Goal: Task Accomplishment & Management: Manage account settings

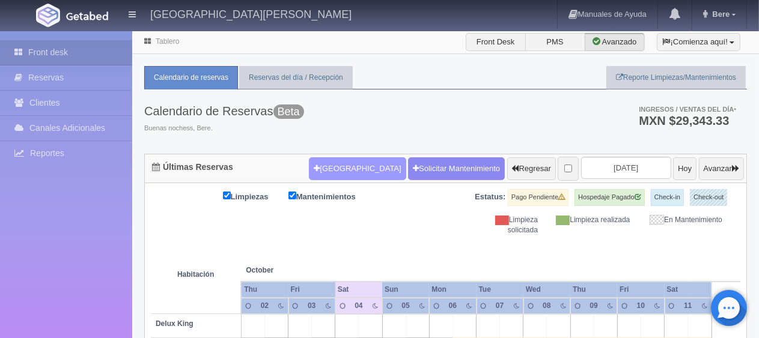
click at [313, 171] on button "[GEOGRAPHIC_DATA]" at bounding box center [357, 169] width 97 height 23
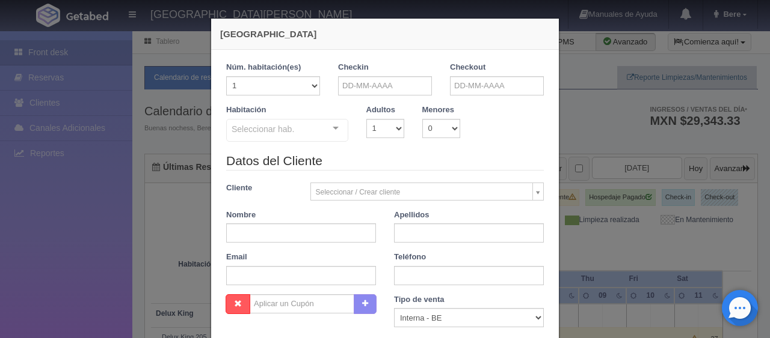
checkbox input "false"
click at [401, 81] on input "text" at bounding box center [385, 85] width 94 height 19
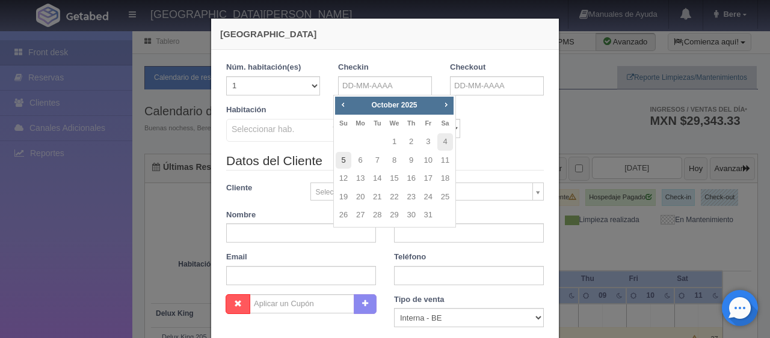
click at [342, 156] on link "5" at bounding box center [343, 160] width 16 height 17
type input "[DATE]"
checkbox input "false"
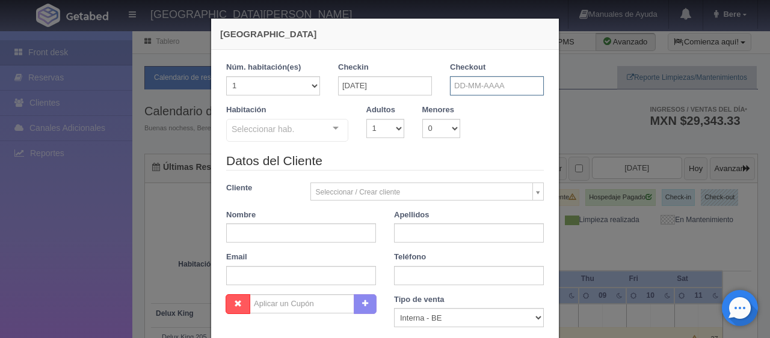
click at [458, 79] on input "text" at bounding box center [497, 85] width 94 height 19
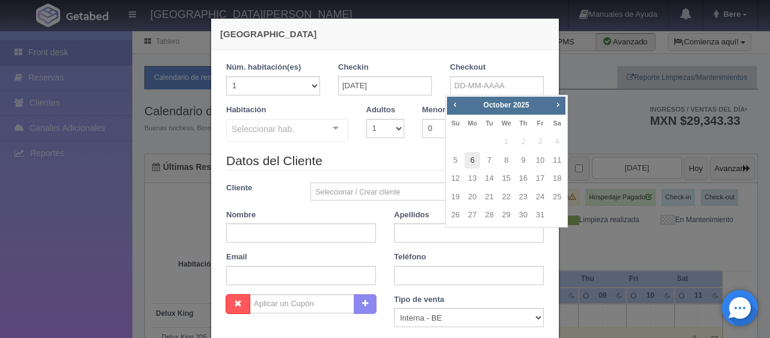
click at [472, 161] on link "6" at bounding box center [472, 160] width 16 height 17
type input "[DATE]"
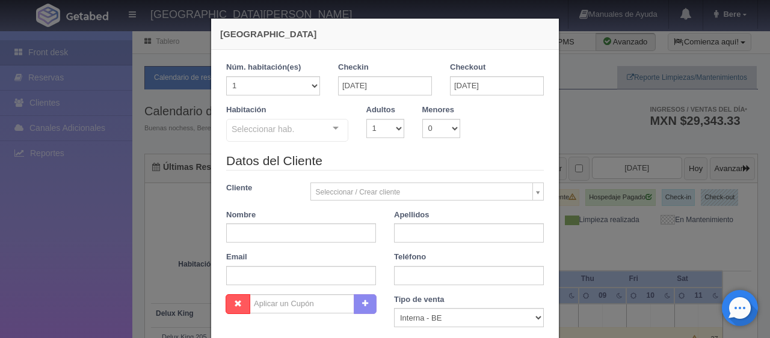
checkbox input "false"
click at [370, 136] on select "1 2 3 4 5 6 7 8 9 10" at bounding box center [385, 128] width 38 height 19
select select "6"
click at [366, 119] on select "1 2 3 4 5 6 7 8 9 10" at bounding box center [385, 128] width 38 height 19
checkbox input "false"
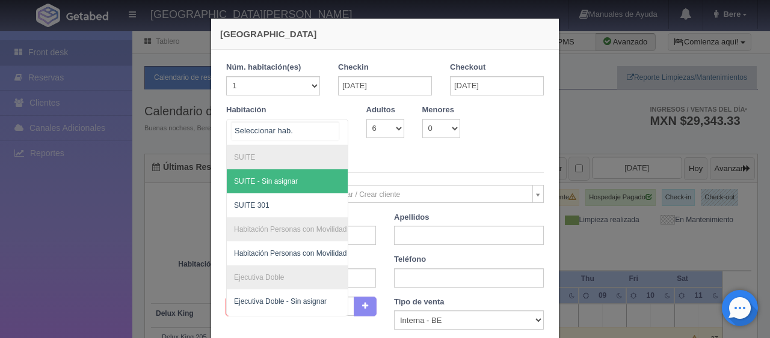
click at [332, 132] on div at bounding box center [335, 129] width 24 height 18
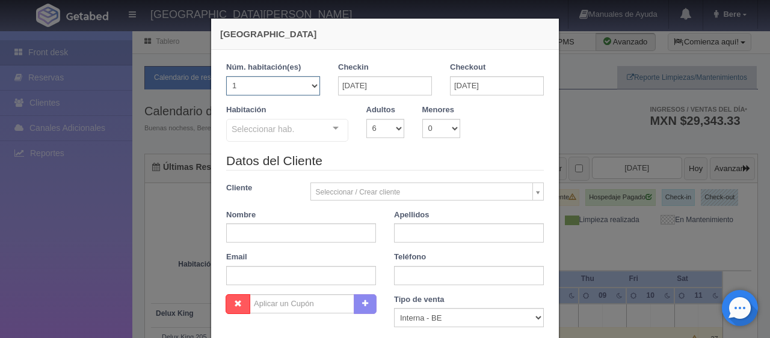
click at [300, 87] on select "1 2 3 4 5 6 7 8 9 10 11 12 13 14 15 16 17 18 19 20" at bounding box center [273, 85] width 94 height 19
select select "2"
click at [226, 76] on select "1 2 3 4 5 6 7 8 9 10 11 12 13 14 15 16 17 18 19 20" at bounding box center [273, 85] width 94 height 19
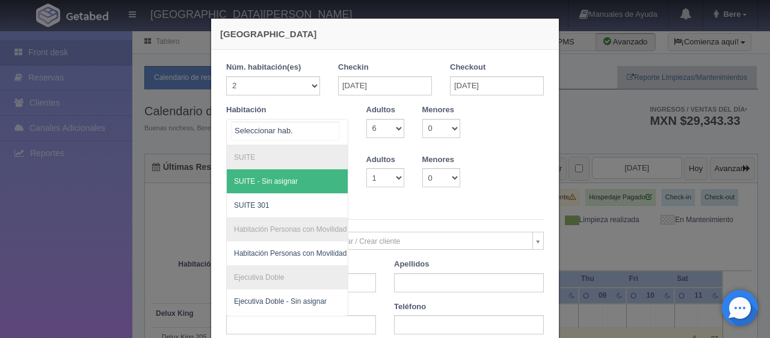
click at [315, 138] on div at bounding box center [287, 132] width 122 height 26
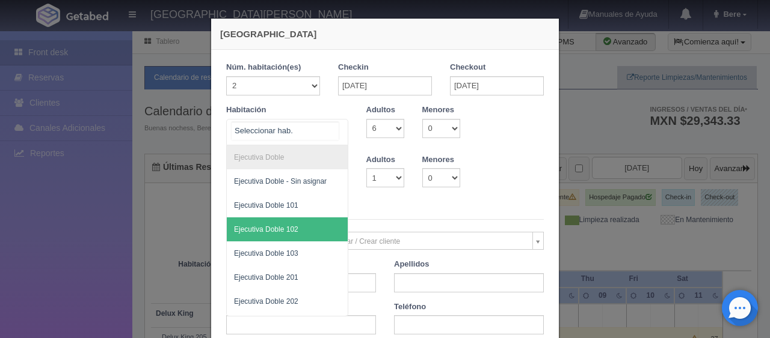
scroll to position [240, 0]
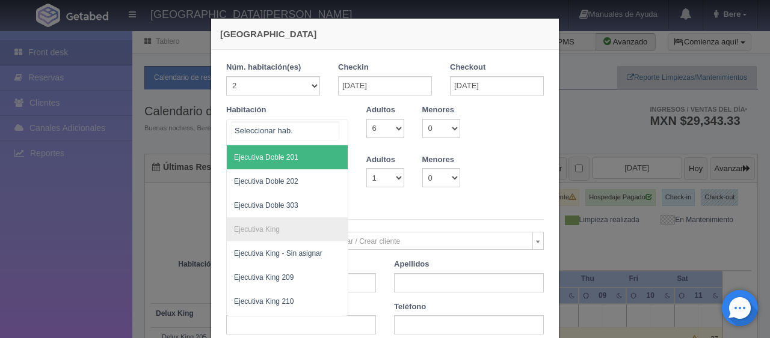
click at [291, 158] on span "Ejecutiva Doble 201" at bounding box center [266, 157] width 64 height 8
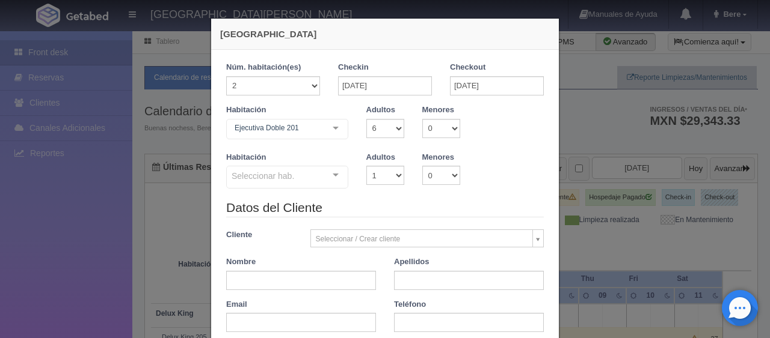
checkbox input "false"
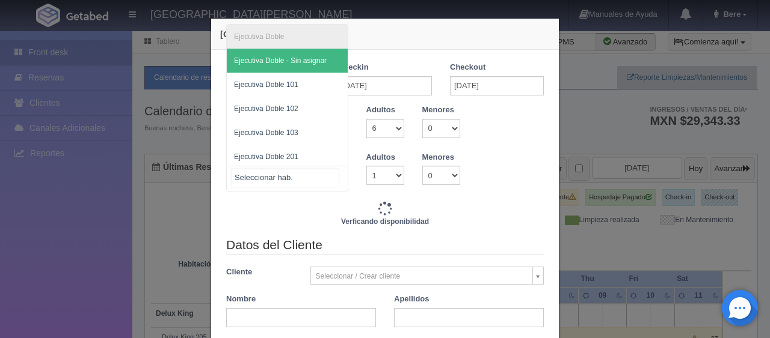
click at [306, 186] on div at bounding box center [287, 179] width 122 height 26
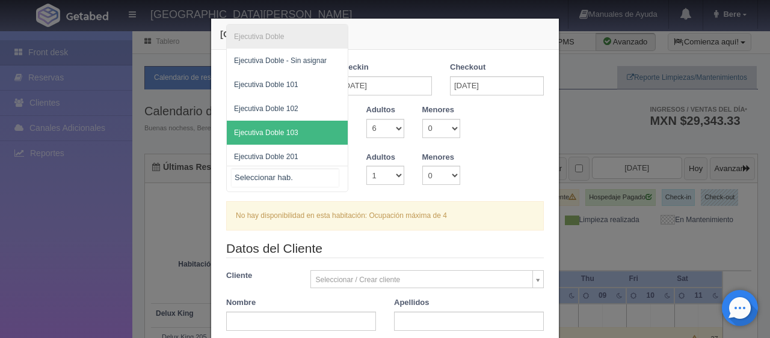
scroll to position [50, 0]
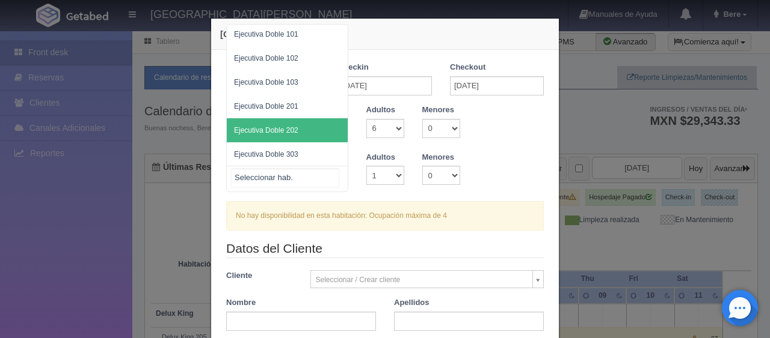
click at [296, 132] on span "Ejecutiva Doble 202" at bounding box center [287, 130] width 121 height 24
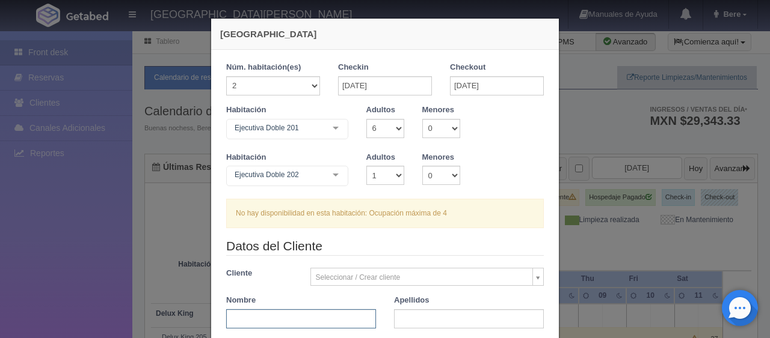
click at [326, 316] on input "text" at bounding box center [301, 319] width 150 height 19
type input "Miguel Lara"
click at [394, 311] on input "text" at bounding box center [469, 319] width 150 height 19
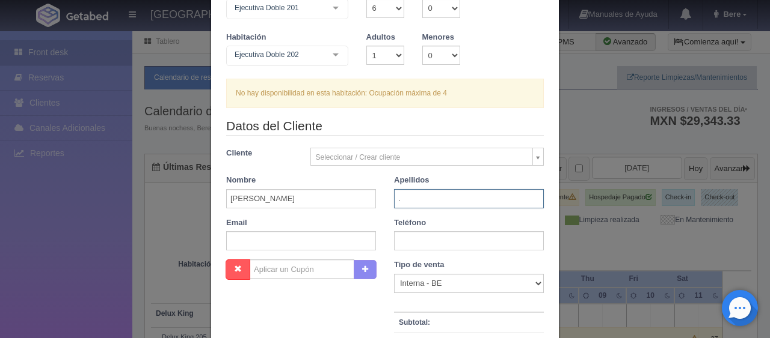
scroll to position [0, 0]
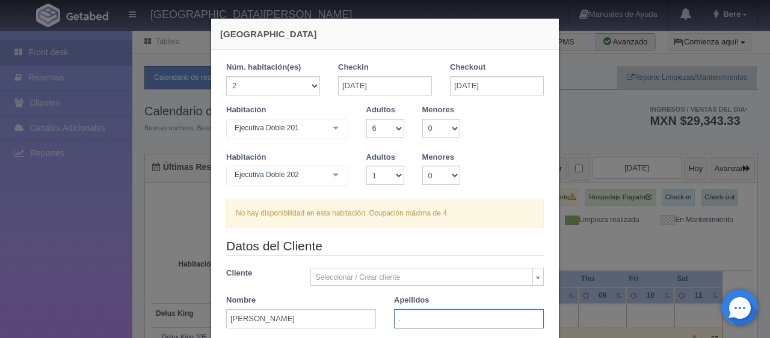
type input "."
click at [390, 133] on select "1 2 3 4 5 6 7 8 9 10" at bounding box center [385, 128] width 38 height 19
select select "3"
click at [366, 119] on select "1 2 3 4 5 6 7 8 9 10" at bounding box center [385, 128] width 38 height 19
checkbox input "false"
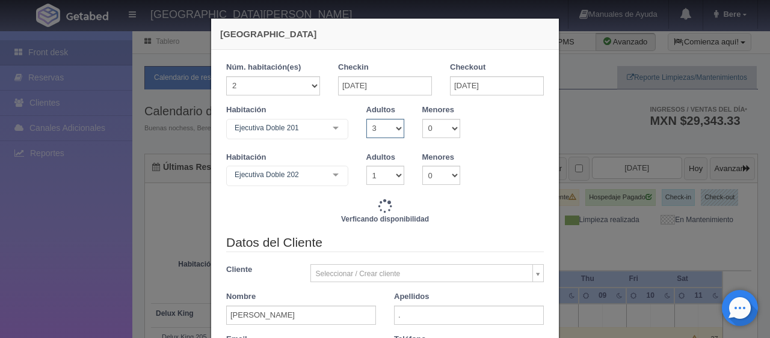
type input "3058.00"
checkbox input "false"
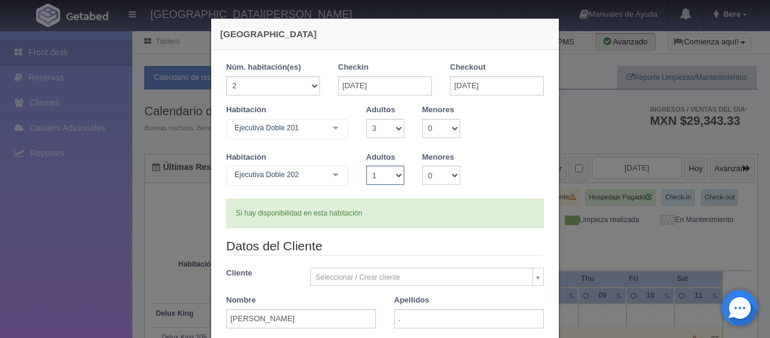
click at [382, 172] on select "1 2 3 4 5 6 7 8 9 10" at bounding box center [385, 175] width 38 height 19
select select "3"
click at [366, 166] on select "1 2 3 4 5 6 7 8 9 10" at bounding box center [385, 175] width 38 height 19
checkbox input "false"
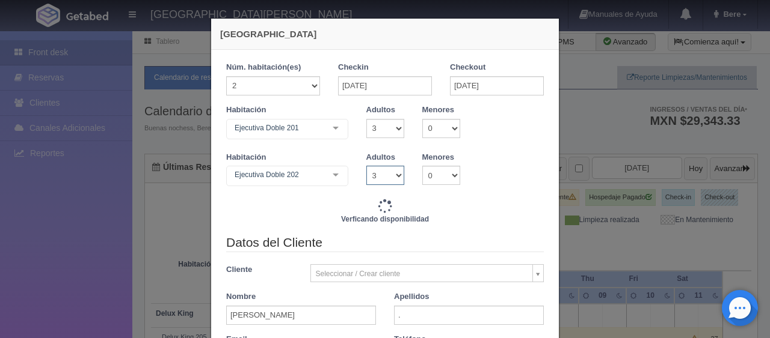
type input "3518.00"
checkbox input "false"
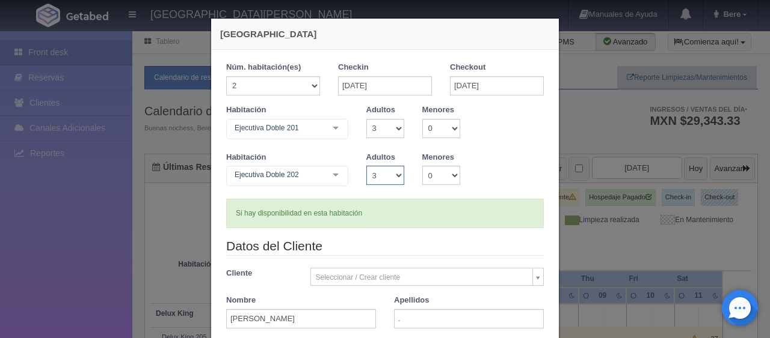
scroll to position [180, 0]
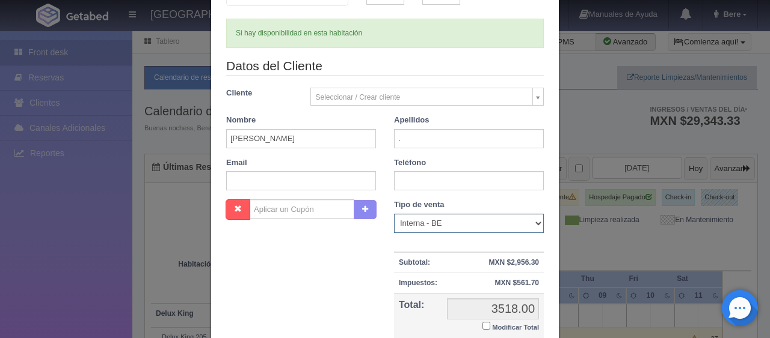
click at [436, 219] on select "Correo Electronico Interna - BE Llamada OTA Externa Otro WALK IN" at bounding box center [469, 223] width 150 height 19
select select "extota"
click at [394, 214] on select "Correo Electronico Interna - BE Llamada OTA Externa Otro WALK IN" at bounding box center [469, 223] width 150 height 19
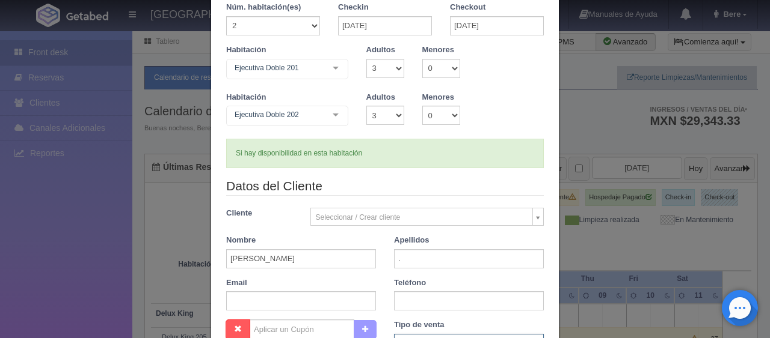
scroll to position [240, 0]
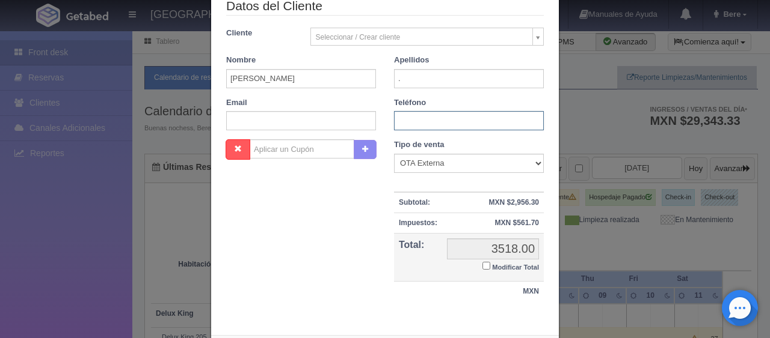
click at [438, 119] on input "text" at bounding box center [469, 120] width 150 height 19
paste input "52 442 850 4276"
type input "52 442 850 4276"
click at [483, 263] on input "Modificar Total" at bounding box center [486, 266] width 8 height 8
checkbox input "true"
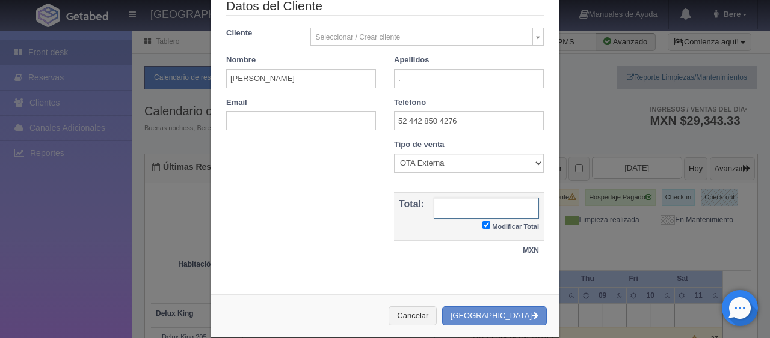
paste input ".788,86"
type input "."
type input "3788.86"
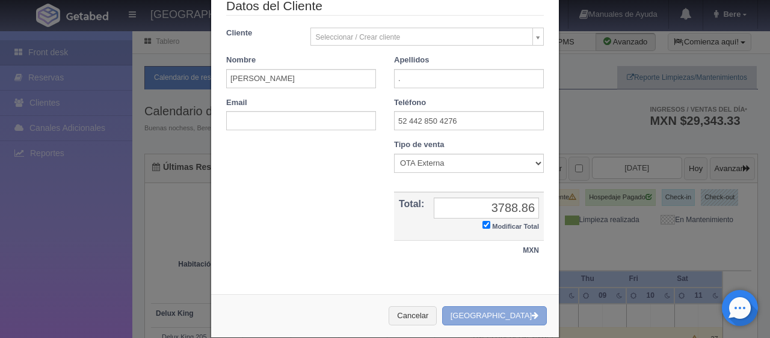
click at [498, 309] on button "Crear Reserva" at bounding box center [494, 317] width 105 height 20
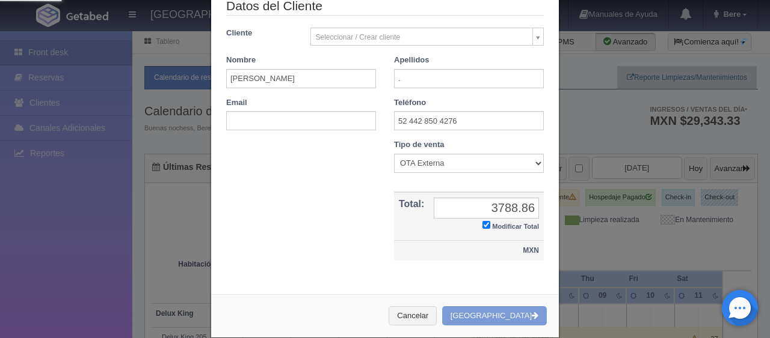
scroll to position [0, 0]
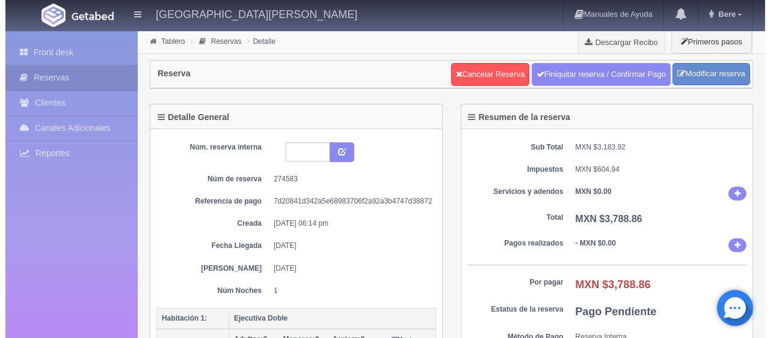
scroll to position [180, 0]
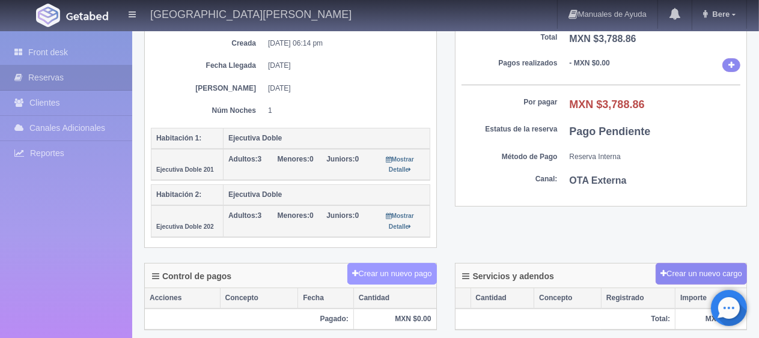
click at [411, 271] on button "Crear un nuevo pago" at bounding box center [391, 274] width 89 height 22
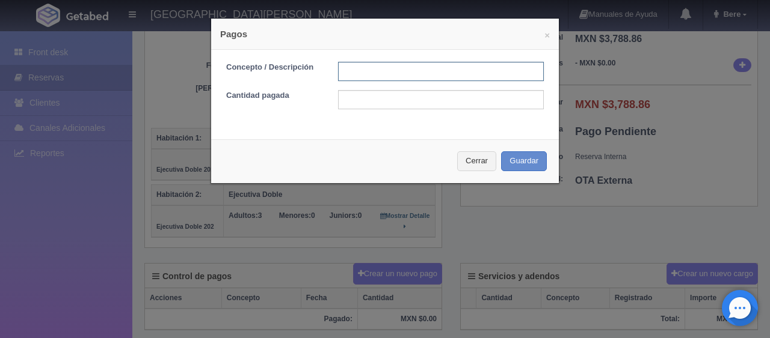
click at [417, 64] on input "text" at bounding box center [441, 71] width 206 height 19
type input "Total Tarjeta"
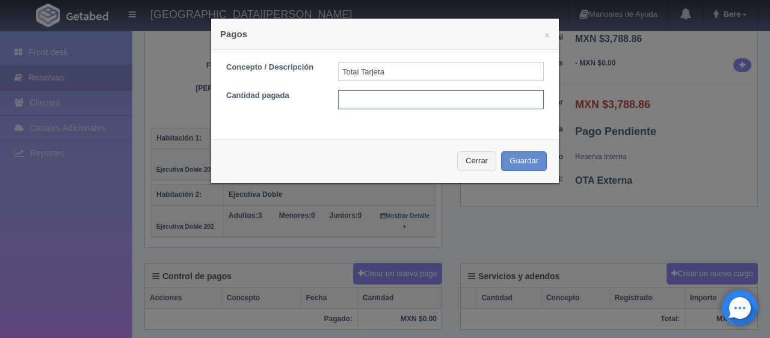
click at [426, 96] on input "text" at bounding box center [441, 99] width 206 height 19
type input "3788"
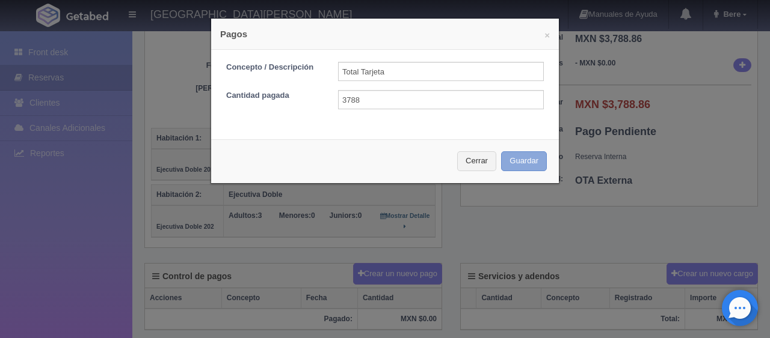
click at [534, 156] on button "Guardar" at bounding box center [524, 161] width 46 height 20
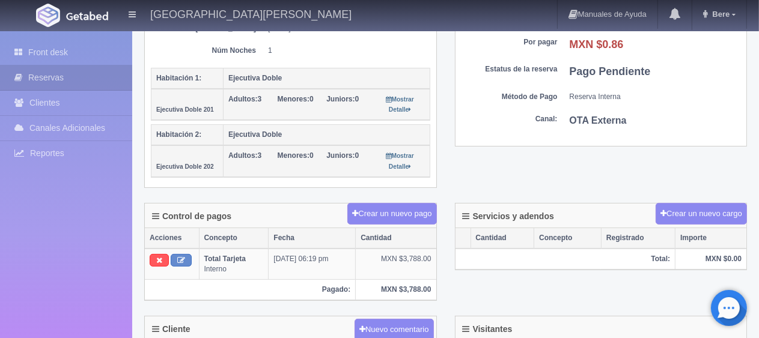
scroll to position [421, 0]
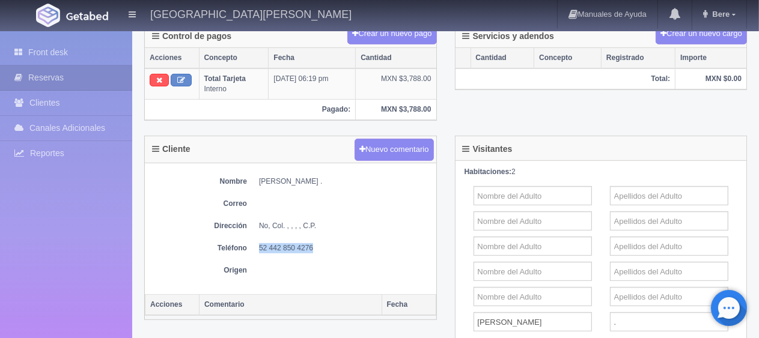
drag, startPoint x: 314, startPoint y: 242, endPoint x: 259, endPoint y: 241, distance: 55.3
click at [259, 243] on dd "52 442 850 4276" at bounding box center [344, 248] width 171 height 10
copy dd "52 442 850 4276"
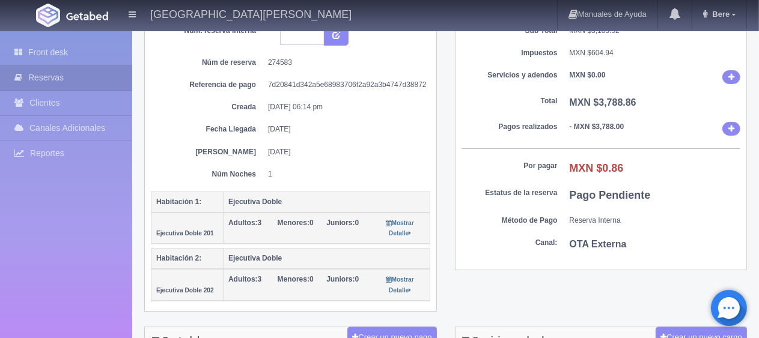
scroll to position [297, 0]
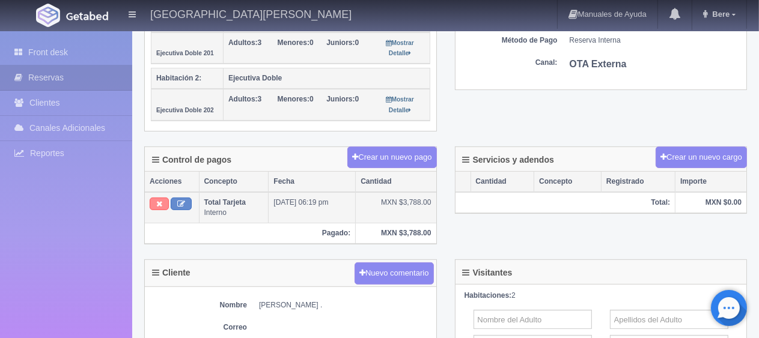
click at [155, 198] on button at bounding box center [159, 204] width 19 height 13
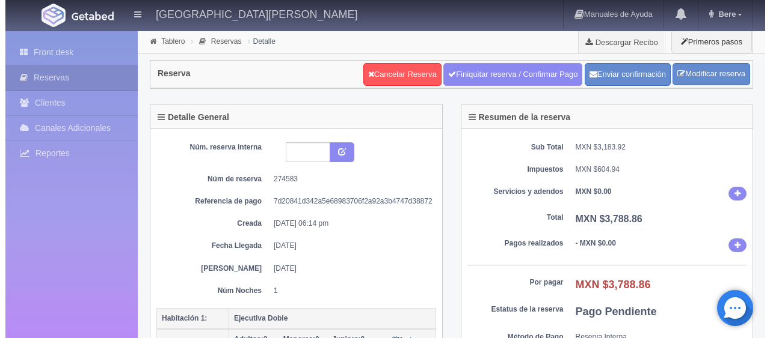
scroll to position [297, 0]
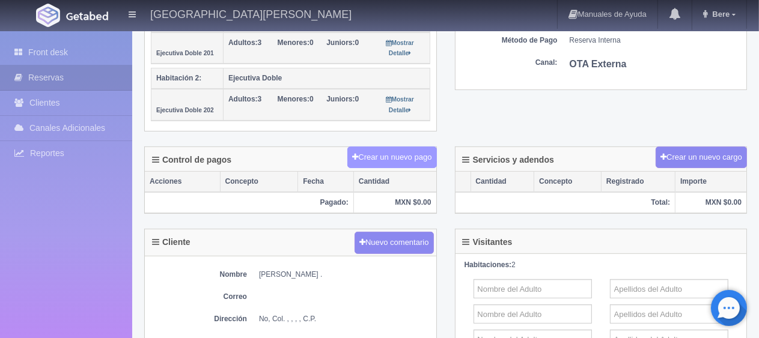
click at [383, 161] on button "Crear un nuevo pago" at bounding box center [391, 158] width 89 height 22
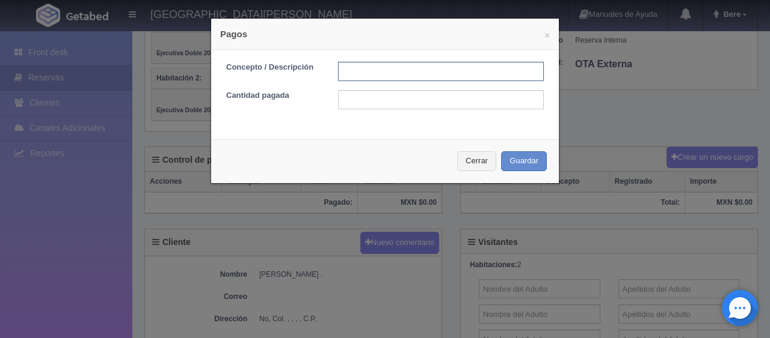
click at [375, 73] on input "text" at bounding box center [441, 71] width 206 height 19
type input "Total Tarjeta"
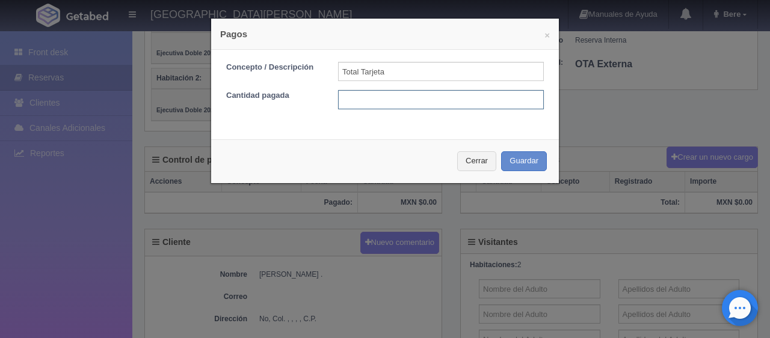
click at [394, 102] on input "text" at bounding box center [441, 99] width 206 height 19
type input "3788.86"
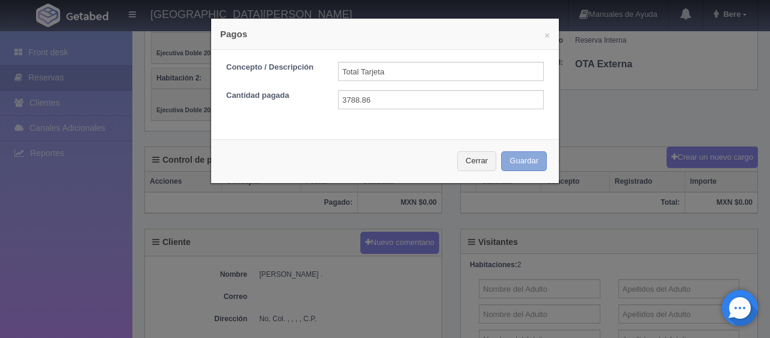
click at [530, 168] on button "Guardar" at bounding box center [524, 161] width 46 height 20
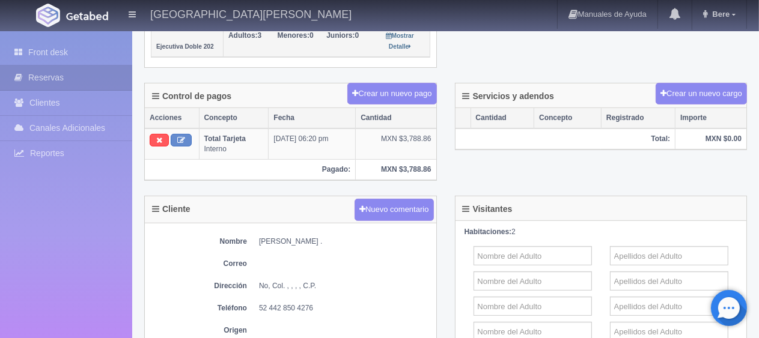
scroll to position [481, 0]
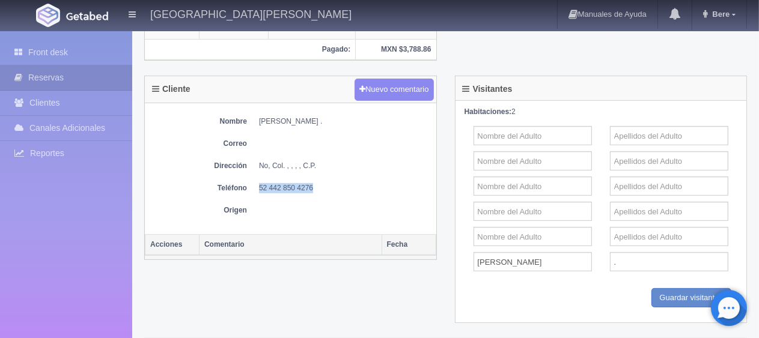
drag, startPoint x: 309, startPoint y: 182, endPoint x: 252, endPoint y: 188, distance: 56.8
click at [252, 188] on dl "Teléfono [PHONE_NUMBER]" at bounding box center [291, 188] width 280 height 10
copy dd "52 442 850 4276"
click at [36, 43] on link "Front desk" at bounding box center [66, 52] width 132 height 25
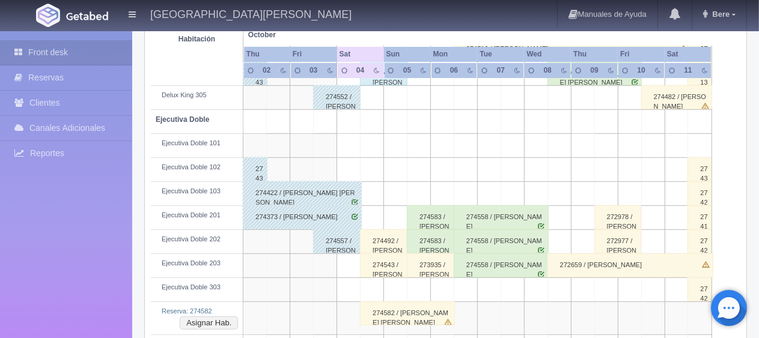
scroll to position [421, 0]
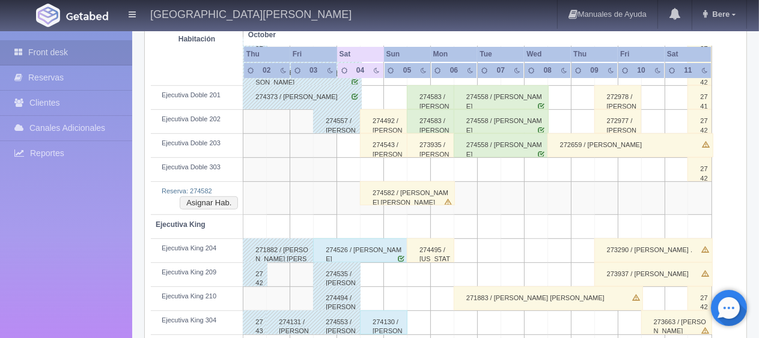
click at [423, 93] on div "274583 / [PERSON_NAME] ." at bounding box center [430, 97] width 47 height 24
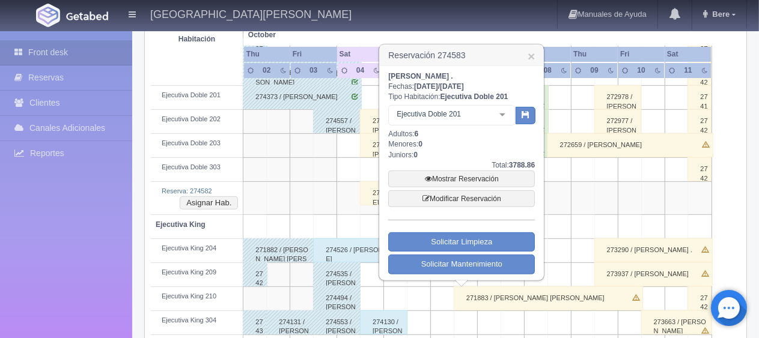
click at [272, 176] on td at bounding box center [278, 170] width 23 height 24
click at [529, 52] on link "×" at bounding box center [531, 56] width 7 height 13
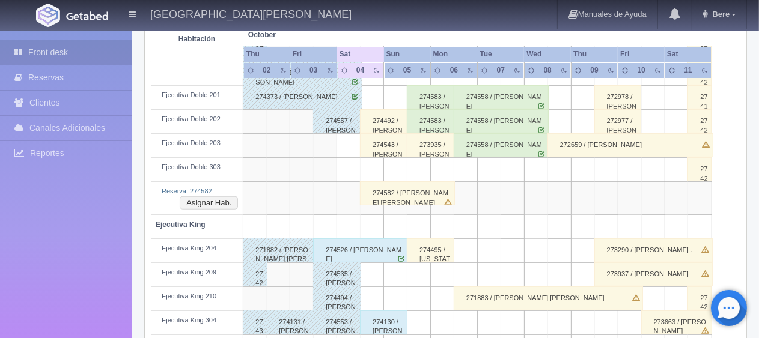
click at [357, 127] on div "274557 / Martin Osorio" at bounding box center [336, 121] width 47 height 24
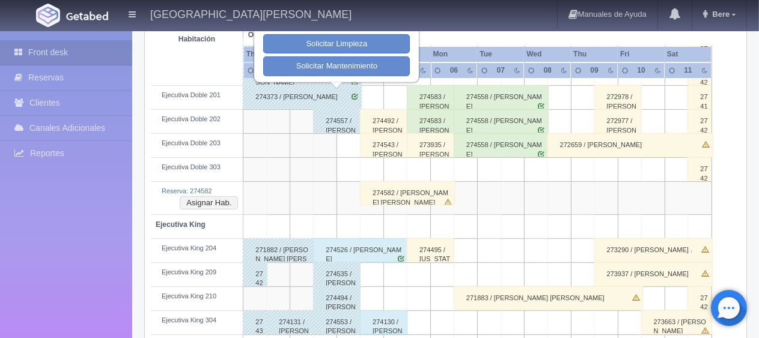
click at [385, 117] on div "274492 / Salvador Mora" at bounding box center [383, 121] width 47 height 24
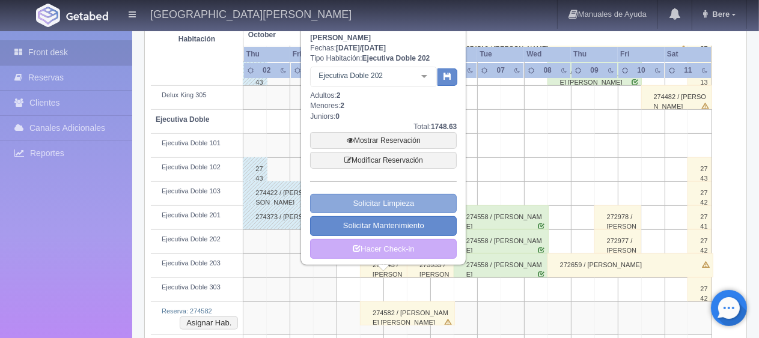
scroll to position [240, 0]
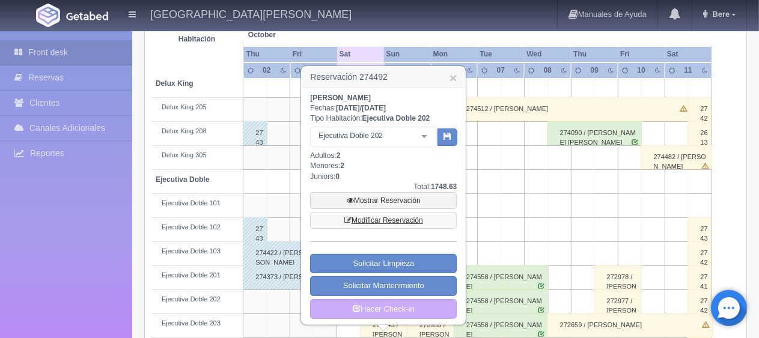
click at [396, 219] on link "Modificar Reservación" at bounding box center [383, 220] width 147 height 17
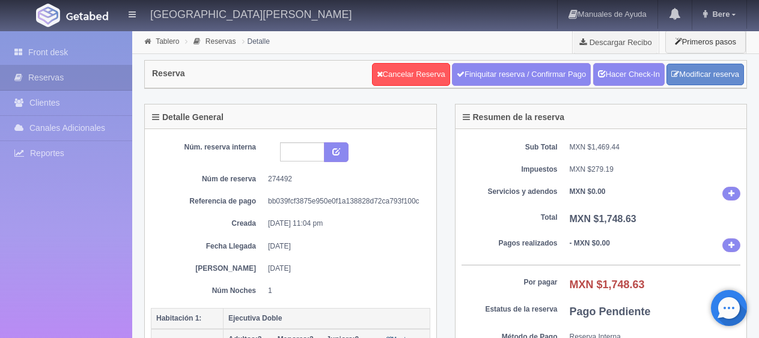
select select "2"
select select "5"
select select "6"
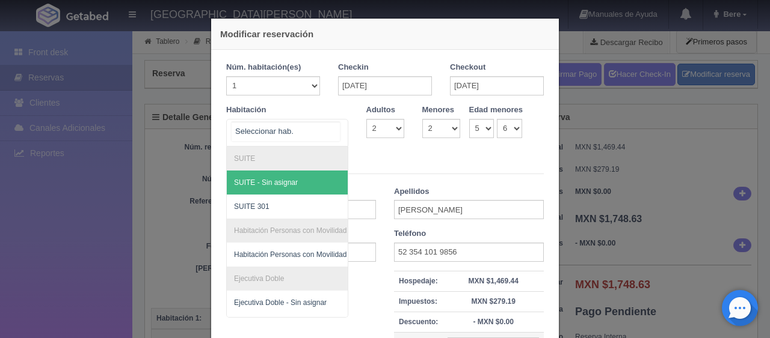
click at [331, 138] on div at bounding box center [335, 131] width 24 height 23
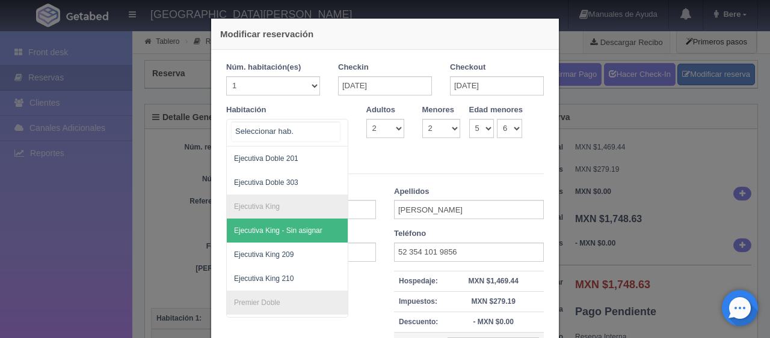
scroll to position [180, 0]
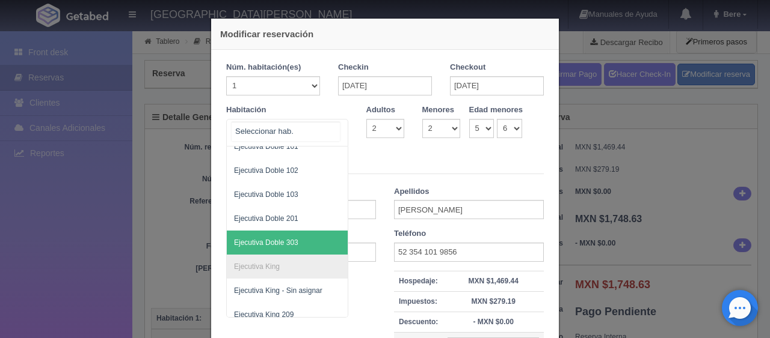
click at [308, 232] on span "Ejecutiva Doble 303" at bounding box center [328, 243] width 202 height 24
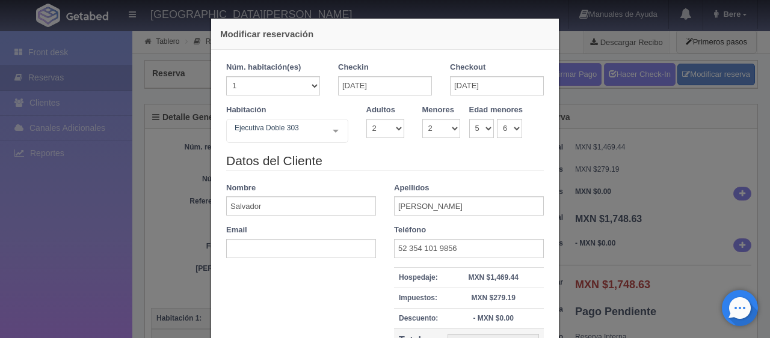
checkbox input "false"
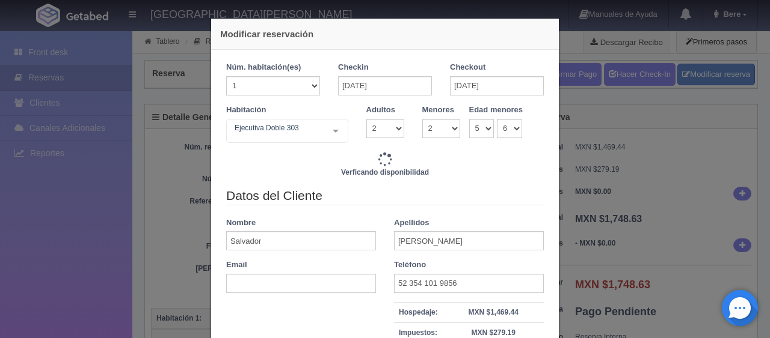
type input "1549.00"
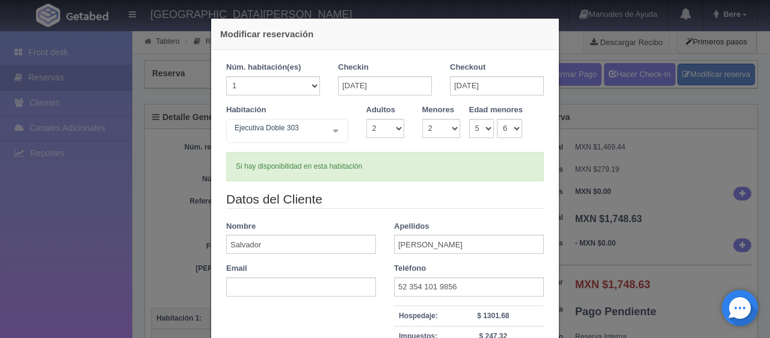
scroll to position [171, 0]
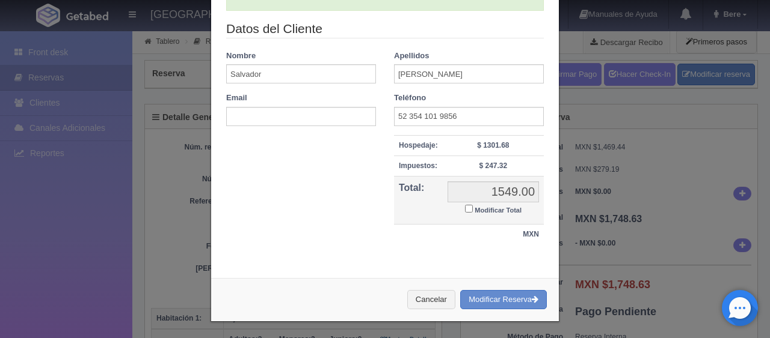
click at [465, 213] on label "Modificar Total" at bounding box center [493, 210] width 57 height 14
click at [465, 213] on input "Modificar Total" at bounding box center [469, 209] width 8 height 8
checkbox input "true"
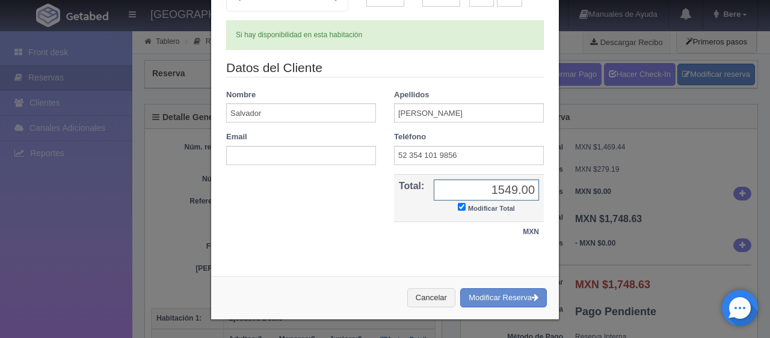
scroll to position [130, 0]
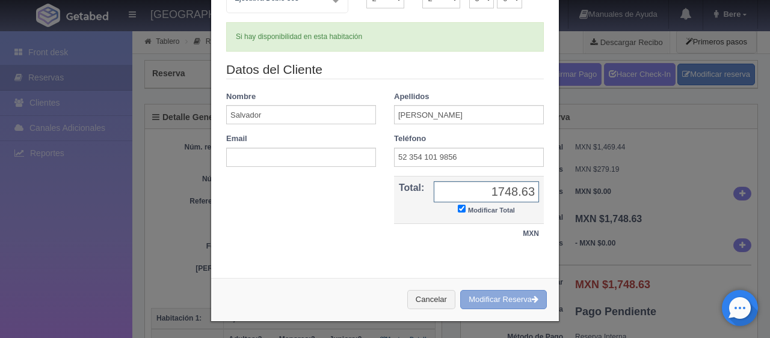
type input "1748.63"
click at [500, 298] on button "Modificar Reserva" at bounding box center [503, 300] width 87 height 20
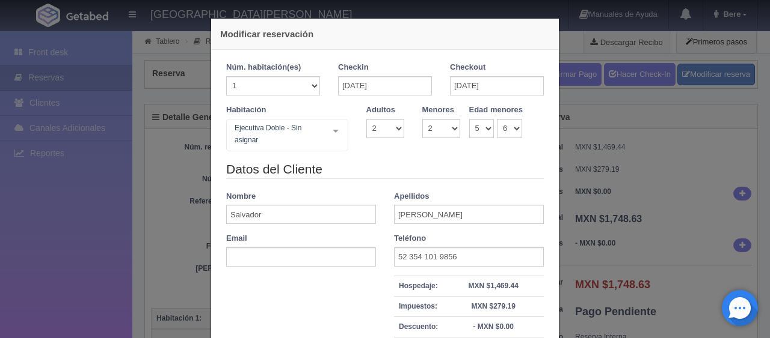
select select "2"
select select "5"
select select "6"
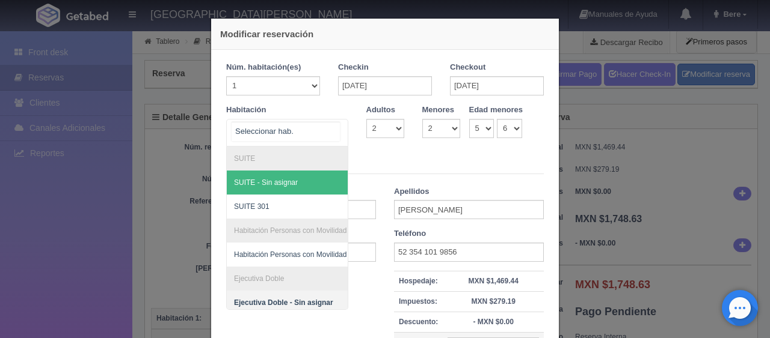
click at [322, 133] on div "SUITE SUITE - Sin asignar SUITE 301 Habitación Personas con Movilidad Reducida …" at bounding box center [287, 133] width 122 height 28
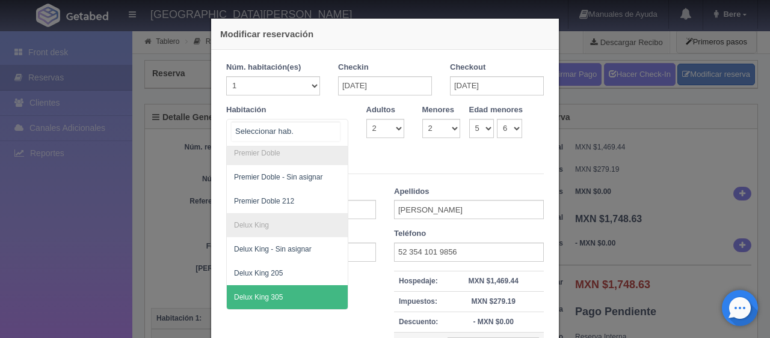
scroll to position [243, 0]
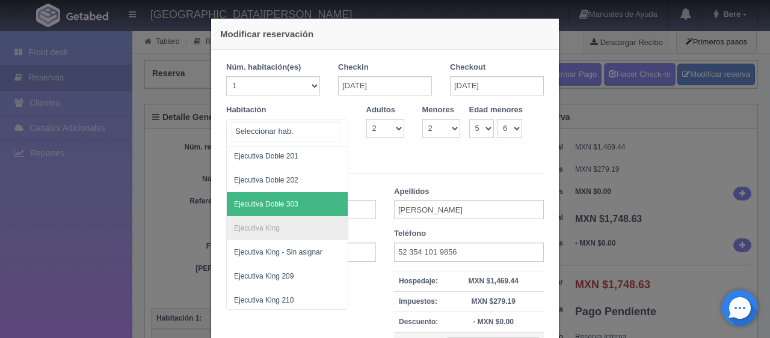
click at [286, 207] on span "Ejecutiva Doble 303" at bounding box center [328, 204] width 202 height 24
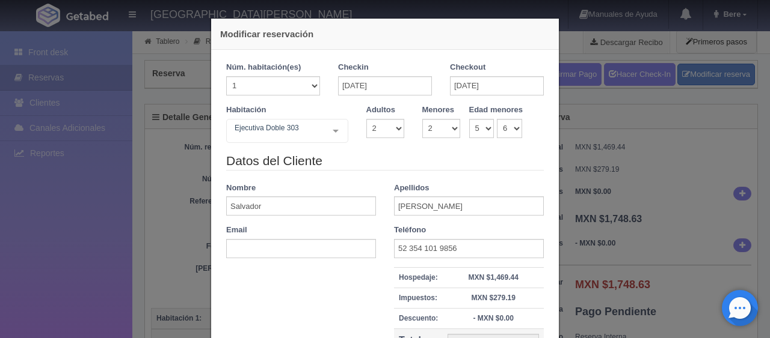
checkbox input "false"
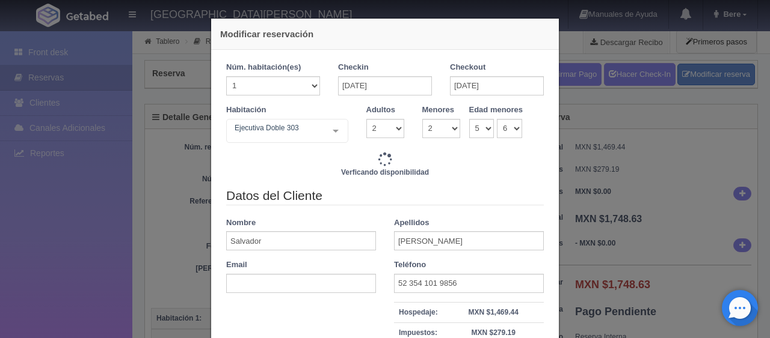
type input "1549.00"
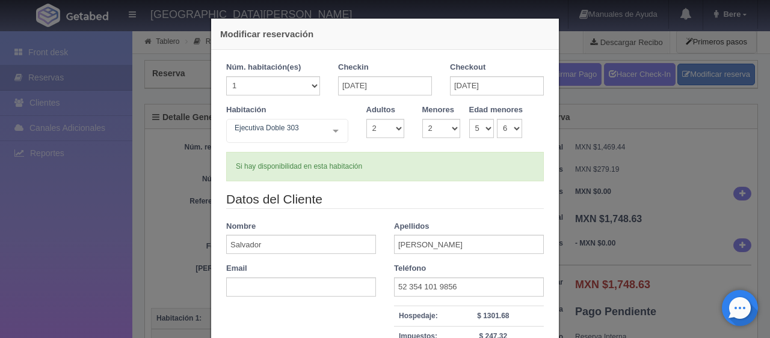
scroll to position [171, 0]
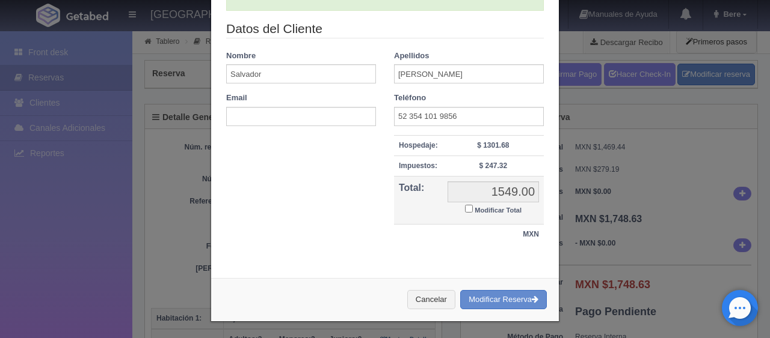
click at [486, 215] on td "1549.00 1549.00 Modificar Total" at bounding box center [492, 201] width 101 height 48
click at [483, 209] on small "Modificar Total" at bounding box center [497, 210] width 47 height 7
click at [473, 209] on input "Modificar Total" at bounding box center [469, 209] width 8 height 8
checkbox input "true"
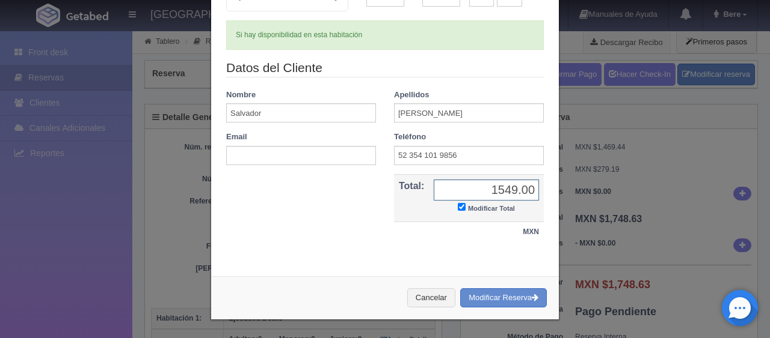
scroll to position [130, 0]
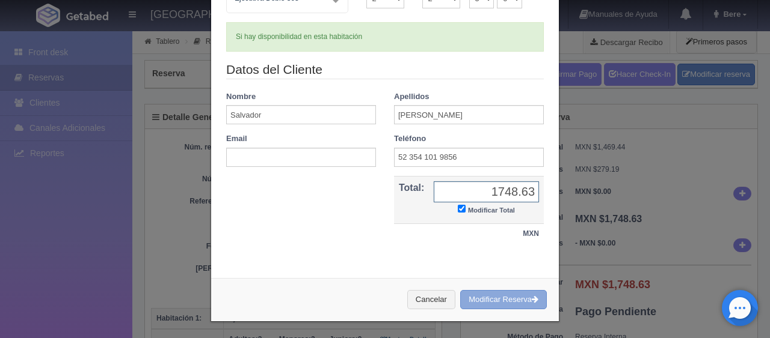
type input "1748.63"
click at [502, 290] on button "Modificar Reserva" at bounding box center [503, 300] width 87 height 20
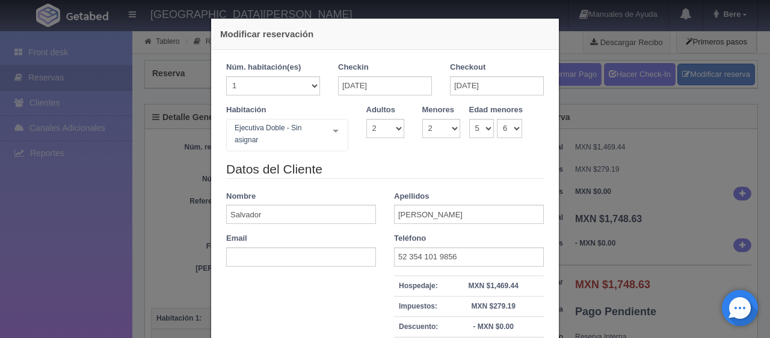
select select "2"
select select "5"
select select "6"
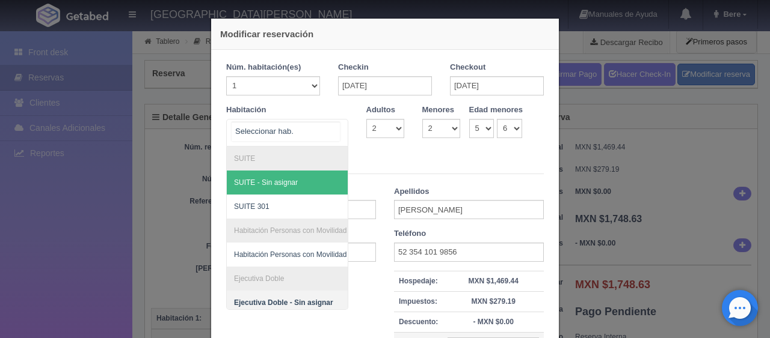
click at [328, 130] on div "SUITE SUITE - Sin asignar SUITE 301 Habitación Personas con Movilidad Reducida …" at bounding box center [287, 133] width 122 height 28
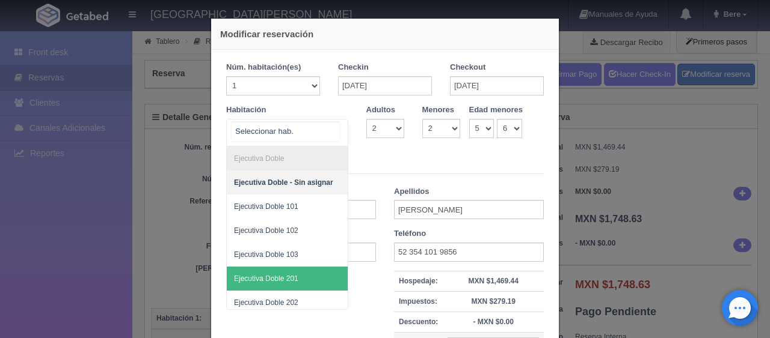
scroll to position [180, 0]
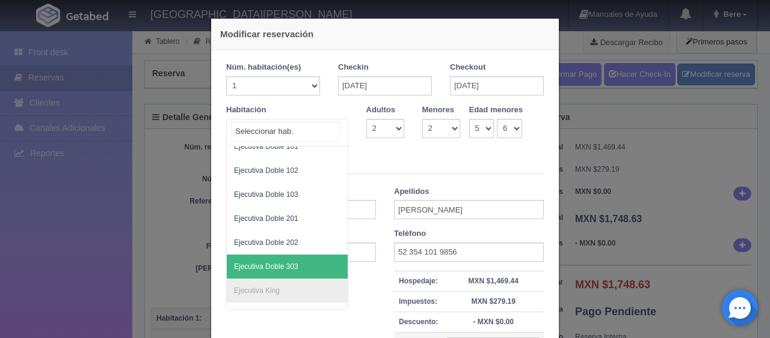
click at [286, 270] on span "Ejecutiva Doble 303" at bounding box center [328, 267] width 202 height 24
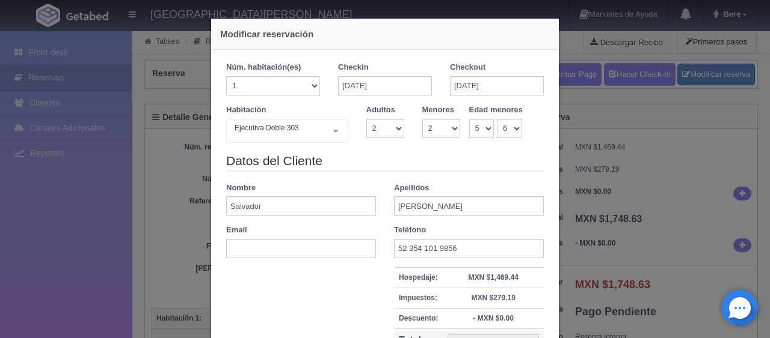
checkbox input "false"
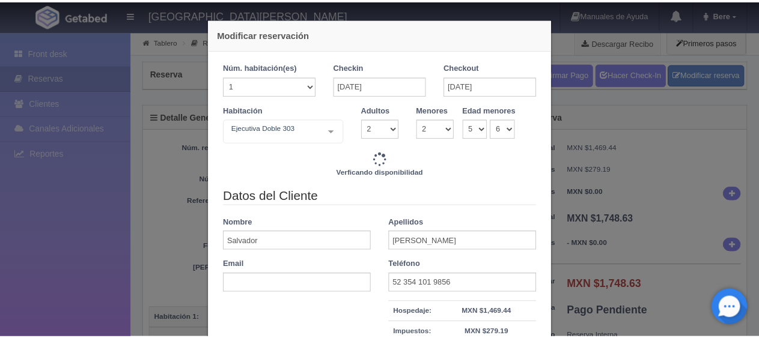
scroll to position [120, 0]
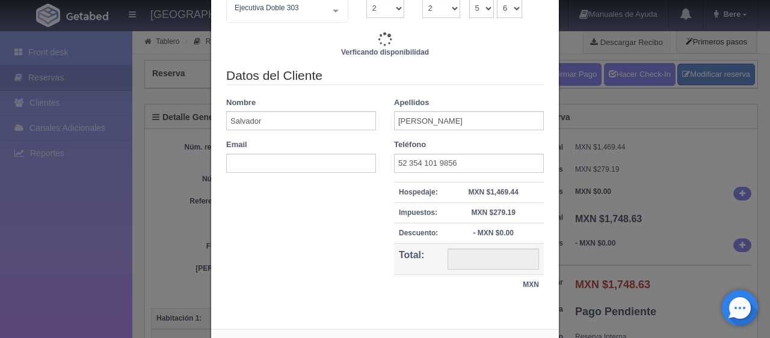
type input "1549.00"
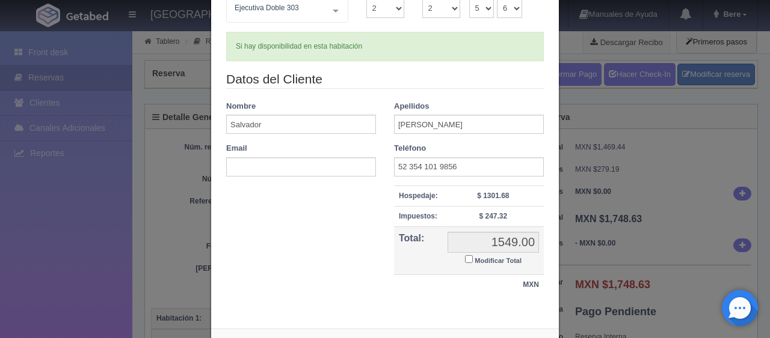
click at [467, 259] on label "Modificar Total" at bounding box center [493, 260] width 57 height 14
click at [467, 259] on input "Modificar Total" at bounding box center [469, 260] width 8 height 8
checkbox input "true"
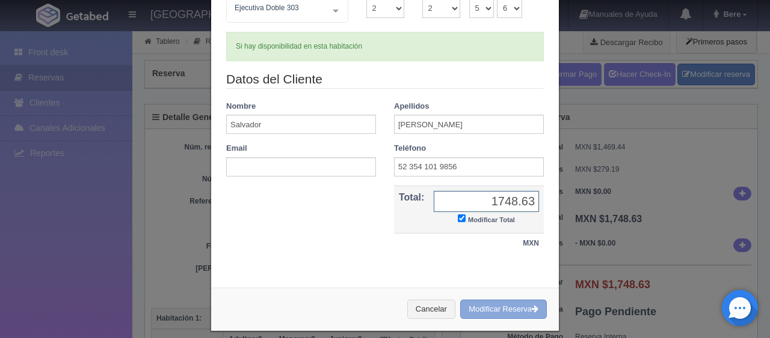
type input "1748.63"
click at [519, 307] on button "Modificar Reserva" at bounding box center [503, 310] width 87 height 20
click at [135, 197] on div "Modificar reservación Núm. habitación(es) 1 2 3 4 5 6 7 8 9 10 11 12 13 14 15 1…" at bounding box center [385, 169] width 770 height 338
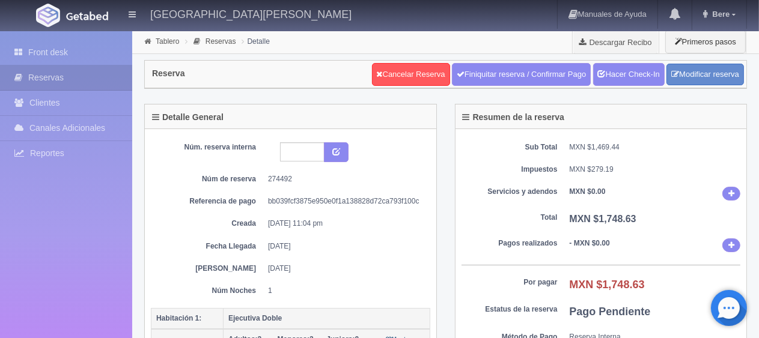
scroll to position [180, 0]
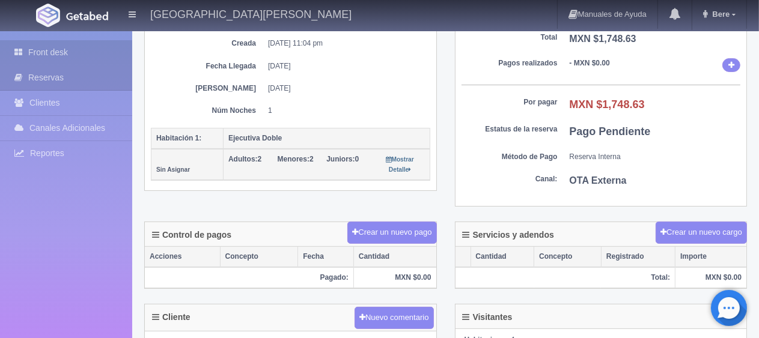
click at [81, 54] on link "Front desk" at bounding box center [66, 52] width 132 height 25
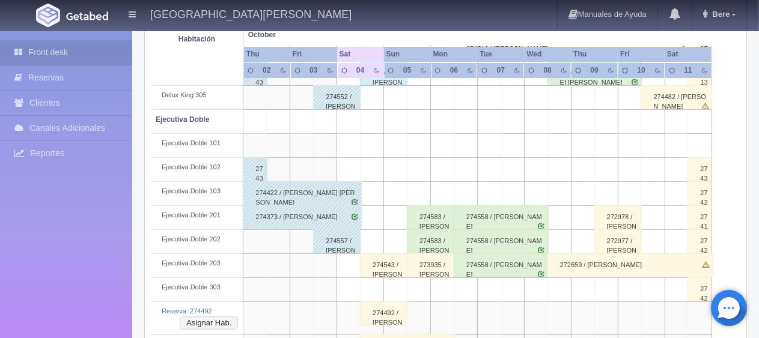
scroll to position [361, 0]
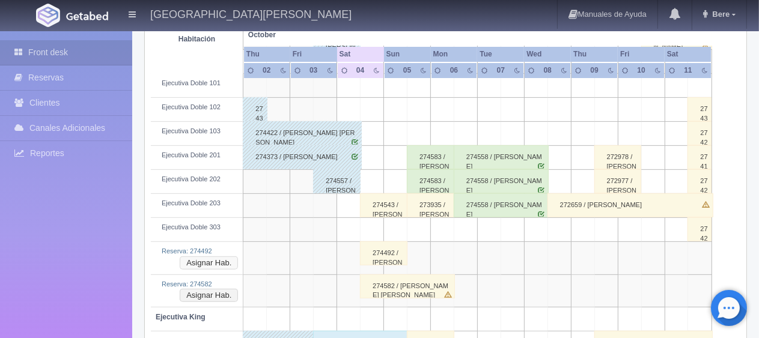
click at [200, 263] on button "Asignar Hab." at bounding box center [209, 263] width 58 height 13
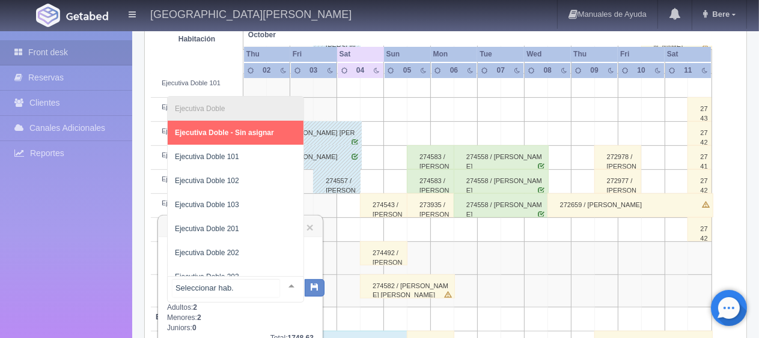
click at [284, 285] on div at bounding box center [292, 286] width 24 height 18
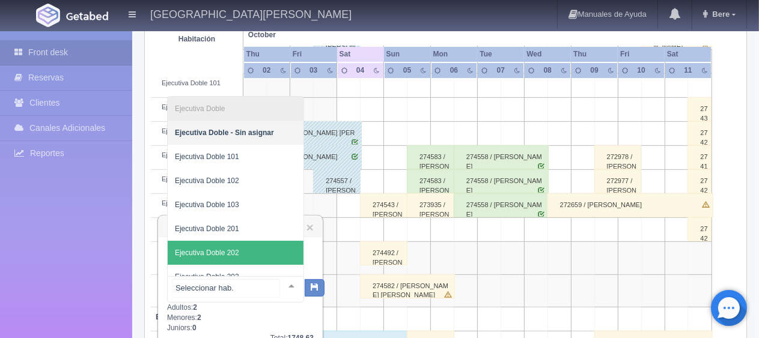
scroll to position [12, 0]
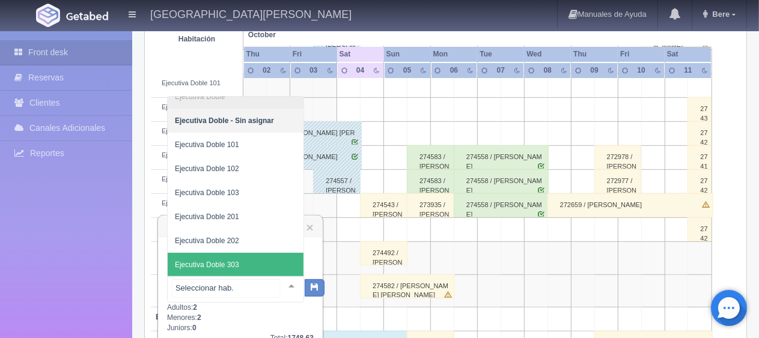
click at [262, 257] on span "Ejecutiva Doble 303" at bounding box center [236, 265] width 136 height 24
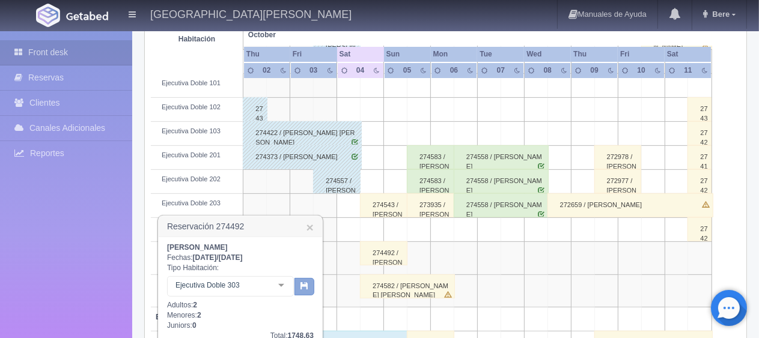
click at [305, 284] on icon "button" at bounding box center [305, 286] width 8 height 8
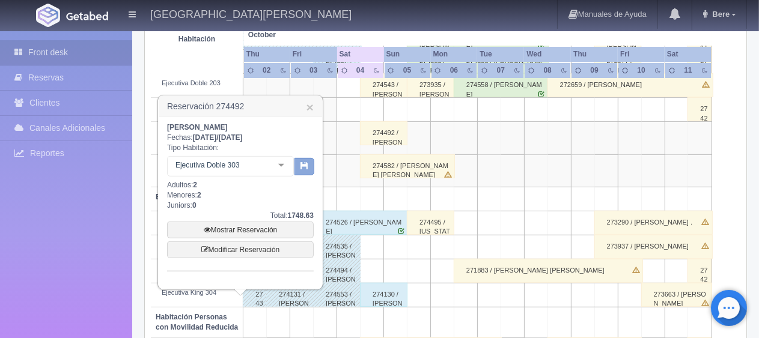
scroll to position [541, 0]
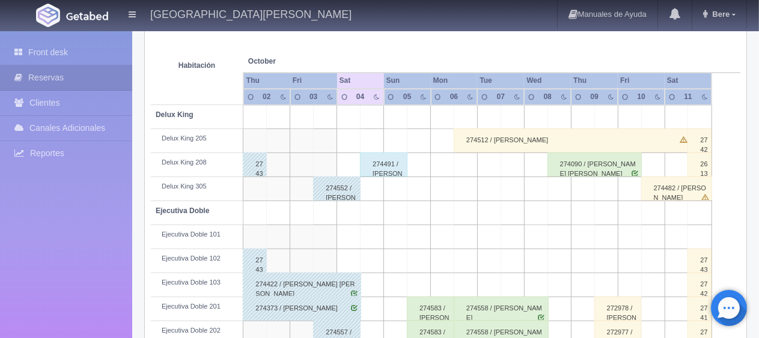
scroll to position [329, 0]
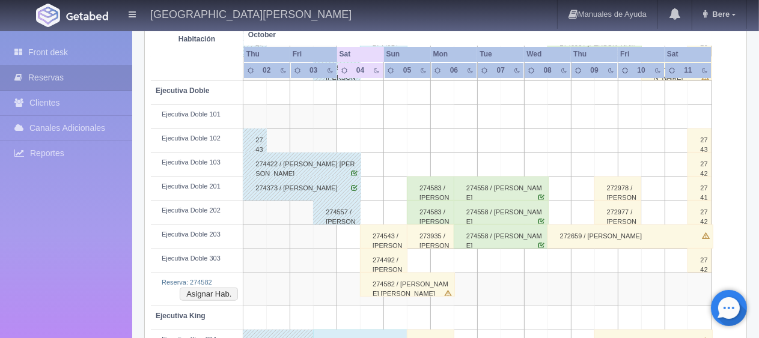
click at [415, 191] on div "274583 / Miguel Lara ." at bounding box center [430, 189] width 47 height 24
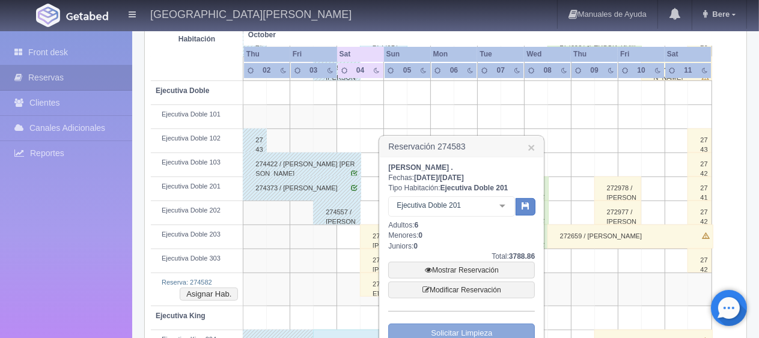
scroll to position [450, 0]
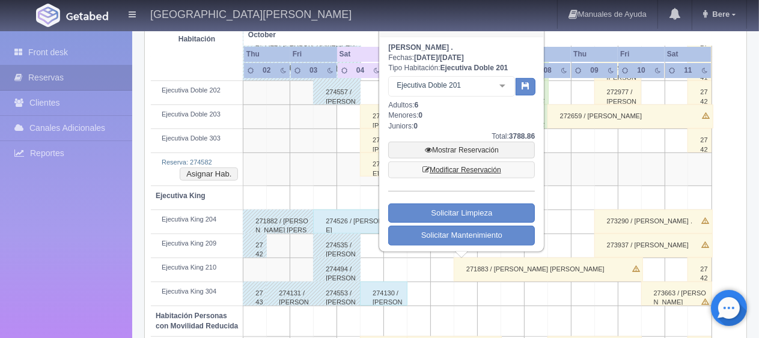
click at [442, 166] on link "Modificar Reservación" at bounding box center [461, 170] width 147 height 17
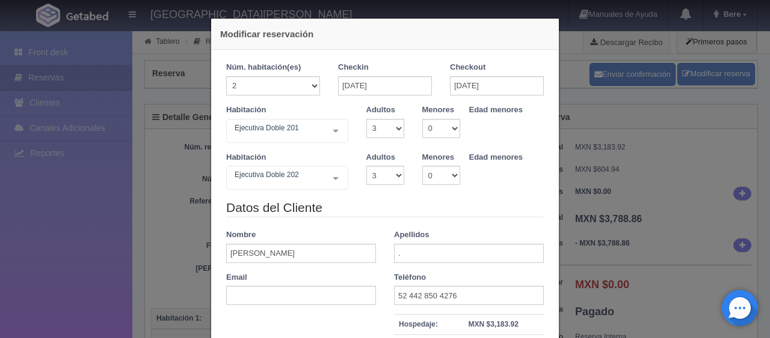
select select "3"
click at [394, 73] on div "Checkin [DATE]" at bounding box center [385, 79] width 94 height 34
click at [378, 88] on input "[DATE]" at bounding box center [385, 85] width 94 height 19
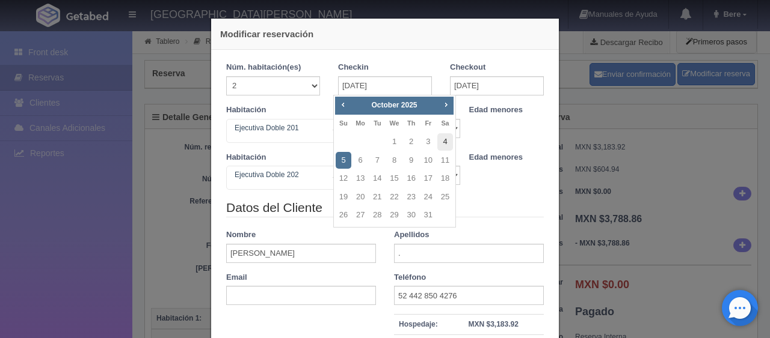
click at [439, 143] on link "4" at bounding box center [445, 141] width 16 height 17
type input "[DATE]"
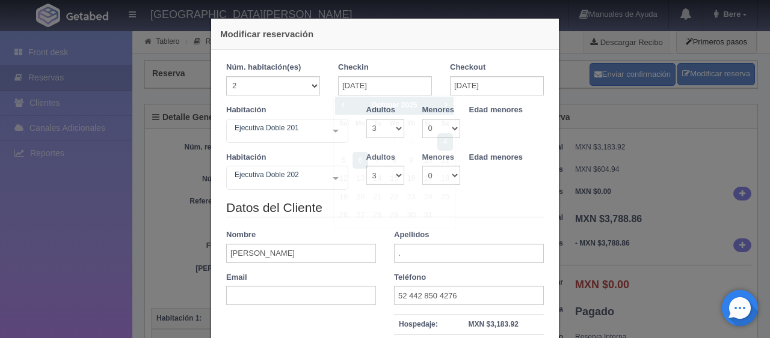
checkbox input "false"
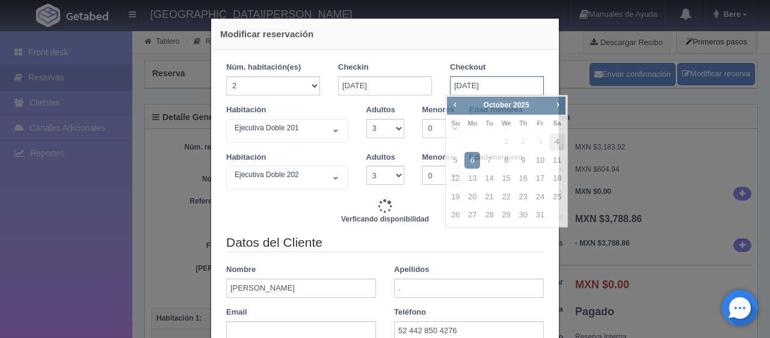
click at [467, 88] on input "[DATE]" at bounding box center [497, 85] width 94 height 19
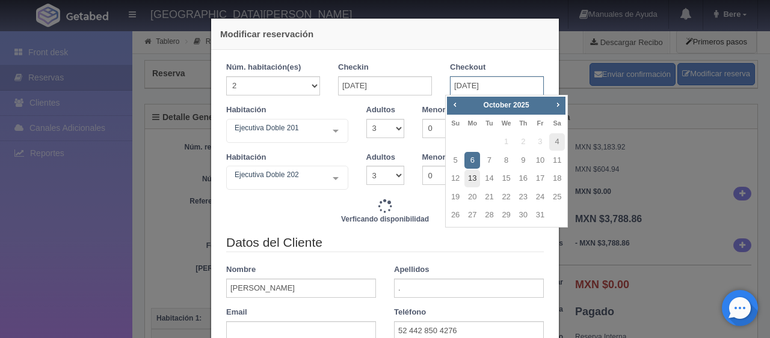
type input "7036.00"
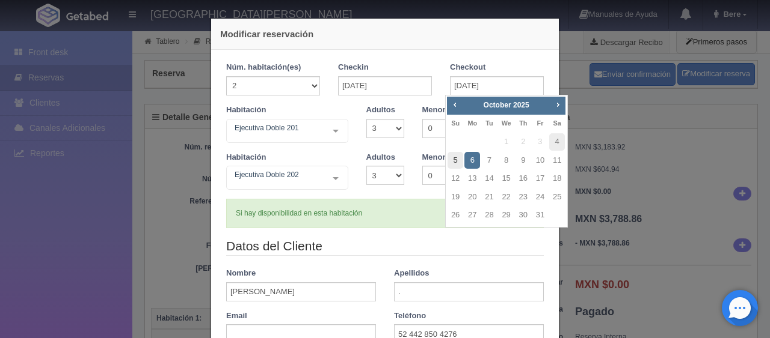
click at [454, 159] on link "5" at bounding box center [455, 160] width 16 height 17
type input "[DATE]"
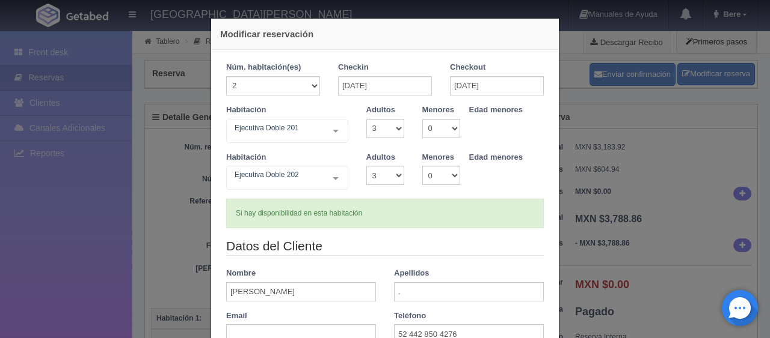
checkbox input "false"
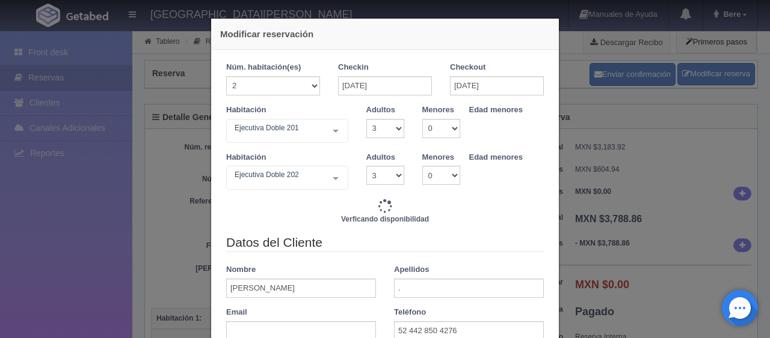
type input "3518.00"
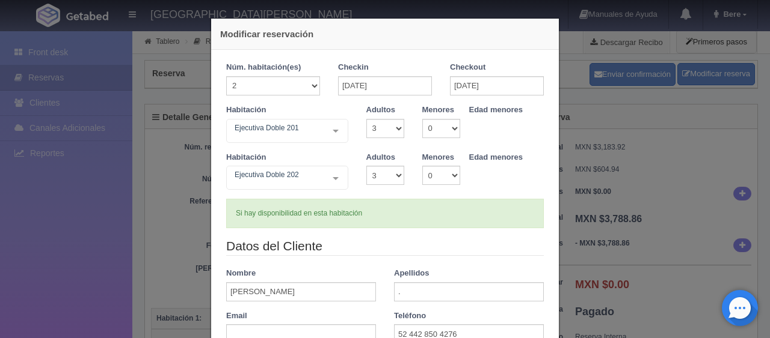
scroll to position [120, 0]
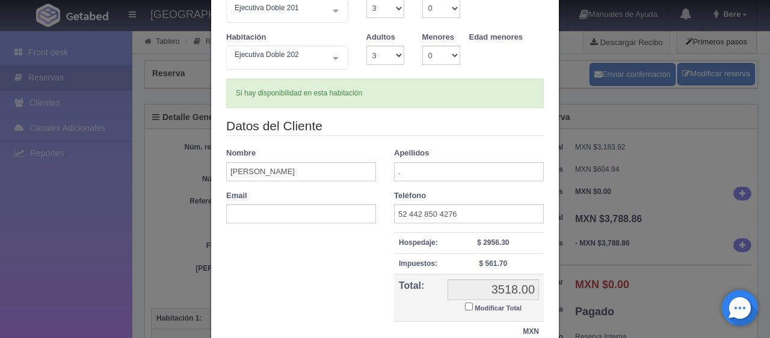
click at [467, 304] on label "Modificar Total" at bounding box center [493, 308] width 57 height 14
click at [467, 304] on input "Modificar Total" at bounding box center [469, 307] width 8 height 8
checkbox input "true"
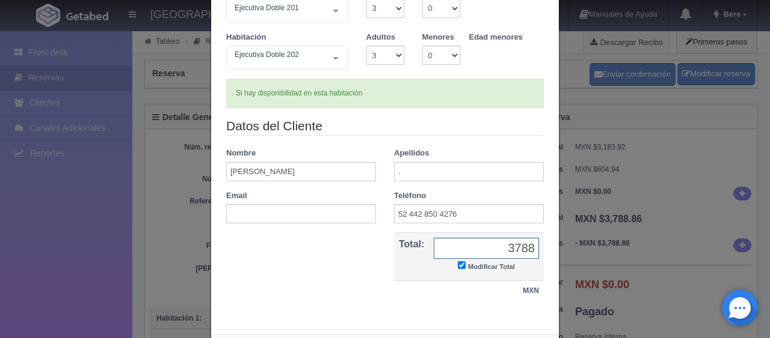
type input "3788.86"
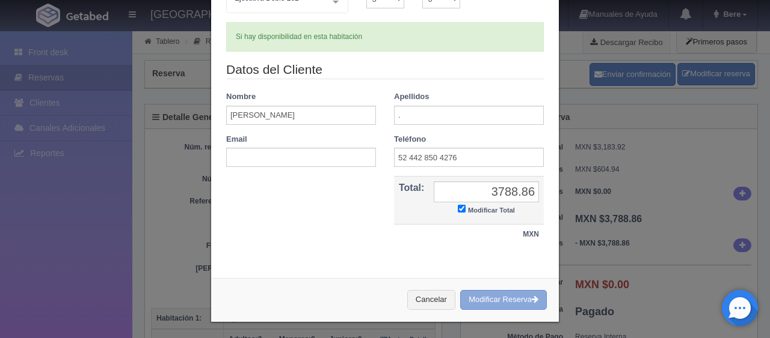
click at [512, 305] on button "Modificar Reserva" at bounding box center [503, 300] width 87 height 20
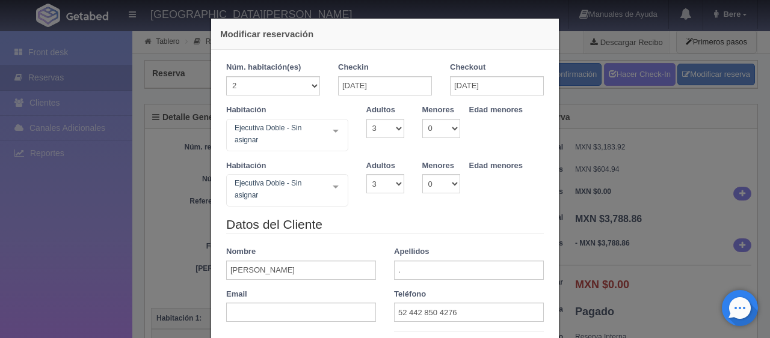
select select "3"
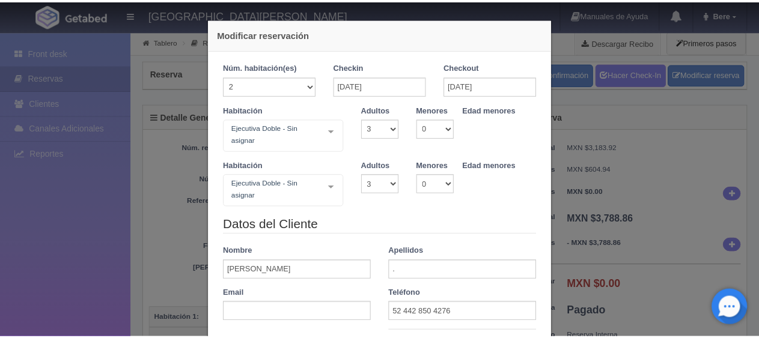
scroll to position [180, 0]
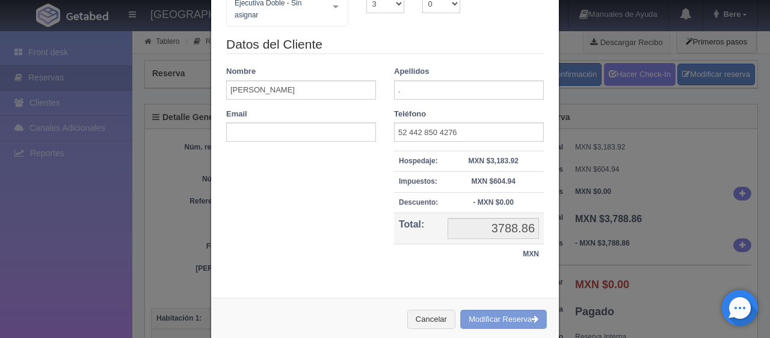
click at [616, 233] on div "Modificar reservación Núm. habitación(es) 1 2 3 4 5 6 7 8 9 10 11 12 13 14 15 1…" at bounding box center [385, 169] width 770 height 338
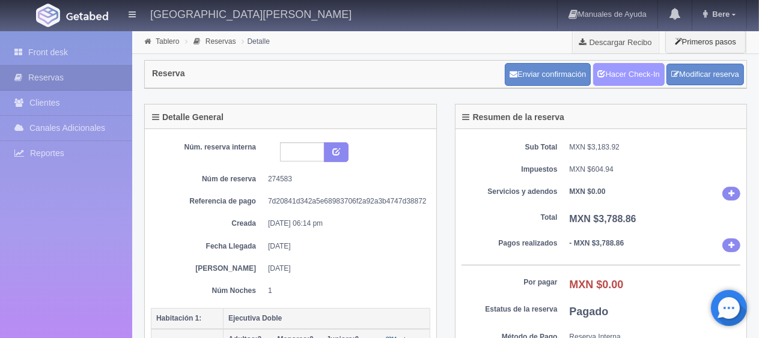
click at [634, 69] on link "Hacer Check-In" at bounding box center [629, 74] width 72 height 23
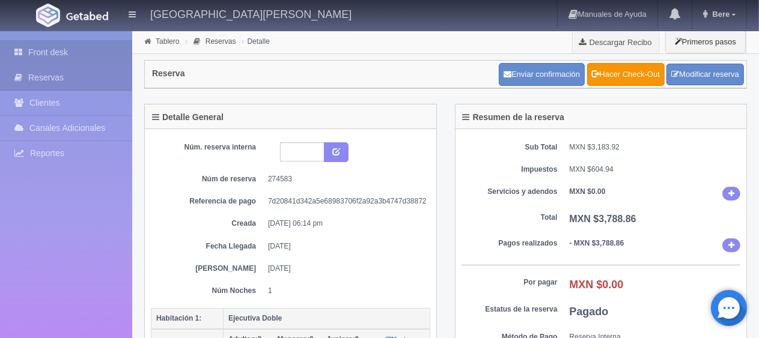
click at [44, 48] on link "Front desk" at bounding box center [66, 52] width 132 height 25
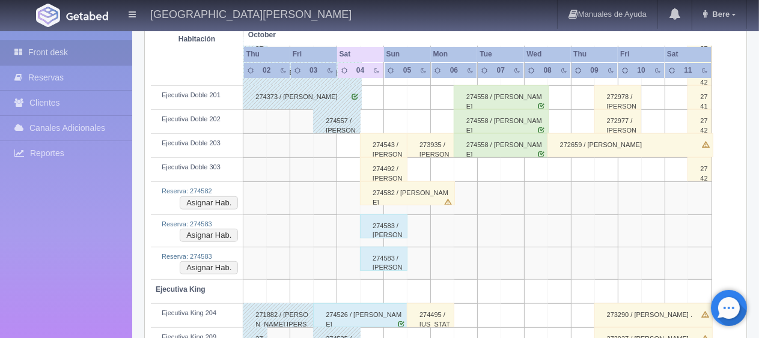
scroll to position [361, 0]
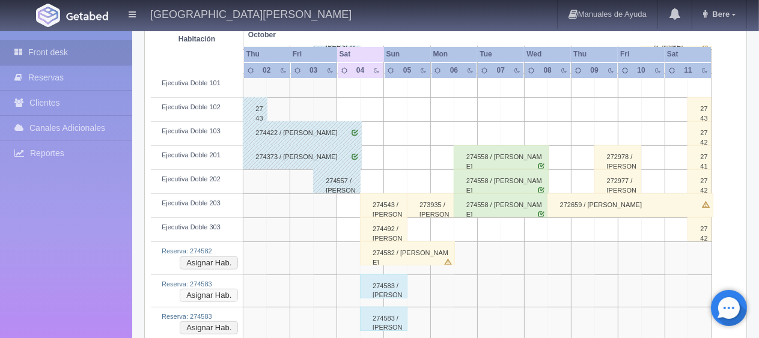
click at [197, 290] on button "Asignar Hab." at bounding box center [209, 295] width 58 height 13
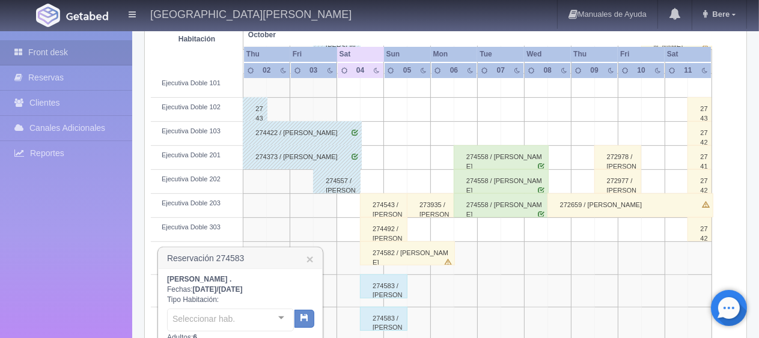
scroll to position [421, 0]
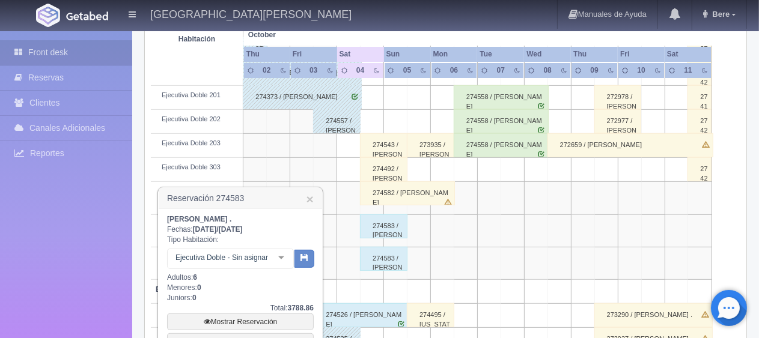
click at [278, 257] on div at bounding box center [281, 258] width 24 height 18
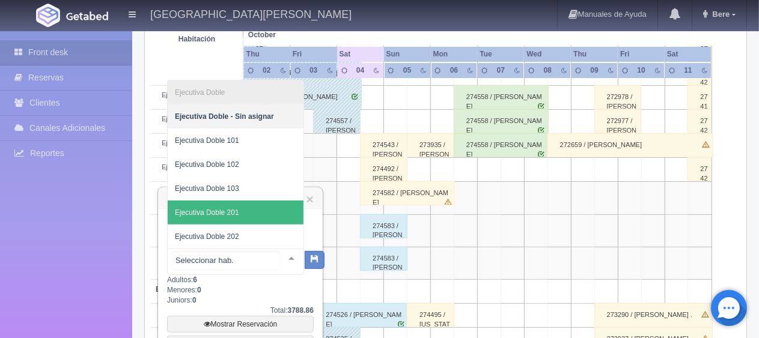
click at [268, 201] on span "Ejecutiva Doble 201" at bounding box center [236, 213] width 136 height 24
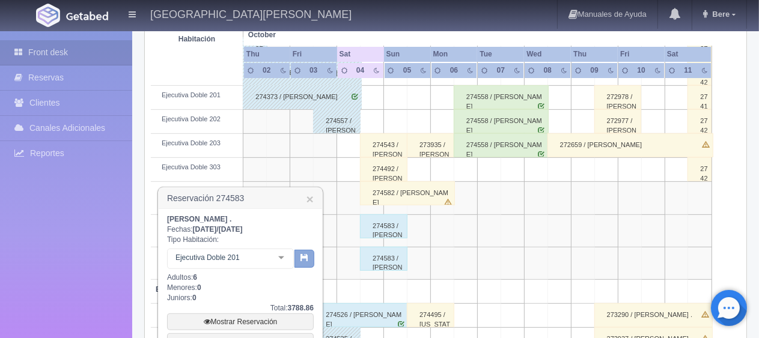
click at [298, 261] on button "button" at bounding box center [305, 259] width 20 height 18
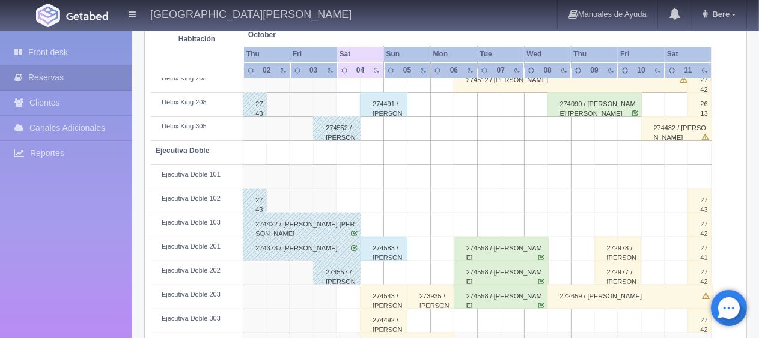
scroll to position [450, 0]
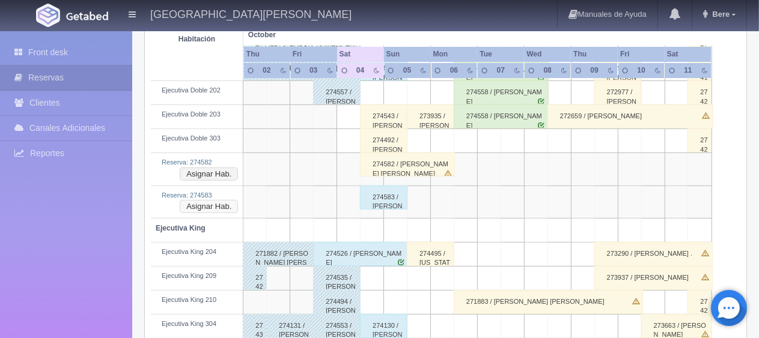
click at [210, 205] on button "Asignar Hab." at bounding box center [209, 206] width 58 height 13
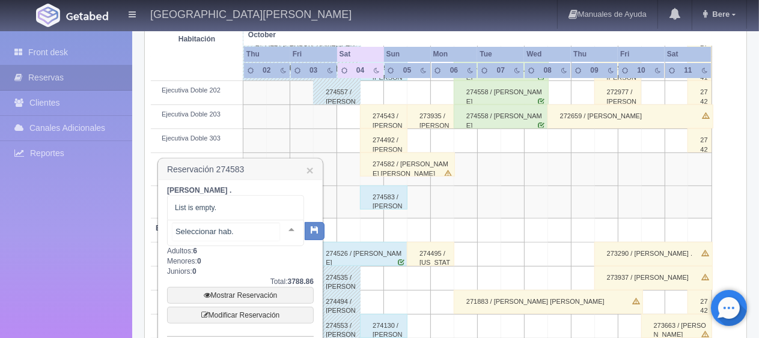
click at [283, 230] on div at bounding box center [292, 230] width 24 height 18
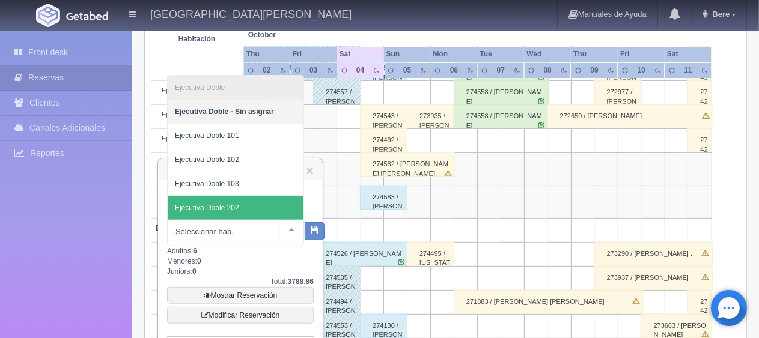
click at [253, 205] on span "Ejecutiva Doble 202" at bounding box center [236, 208] width 136 height 24
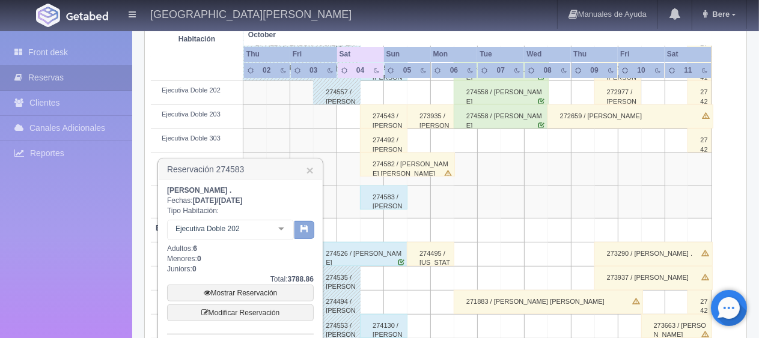
click at [303, 234] on button "button" at bounding box center [305, 230] width 20 height 18
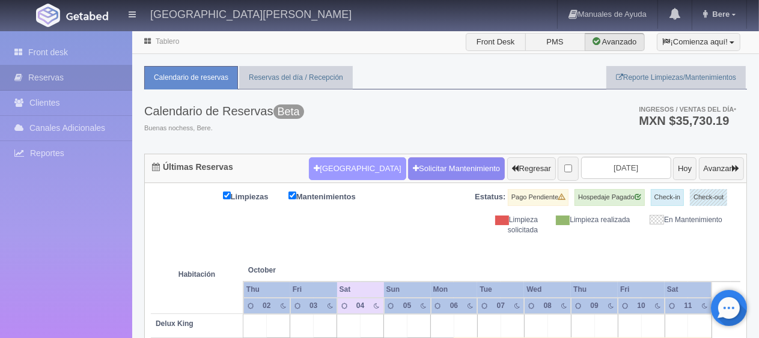
click at [344, 167] on button "[GEOGRAPHIC_DATA]" at bounding box center [357, 169] width 97 height 23
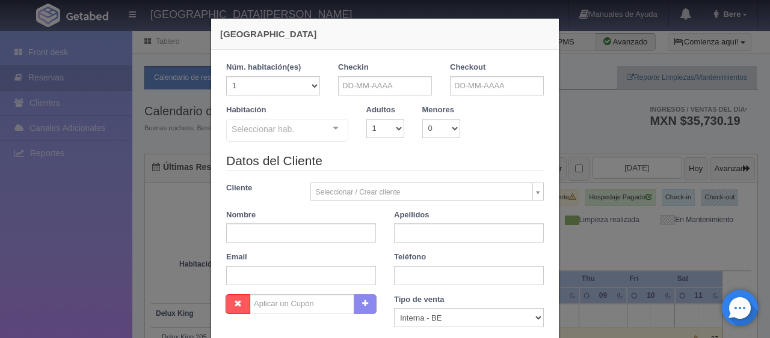
checkbox input "false"
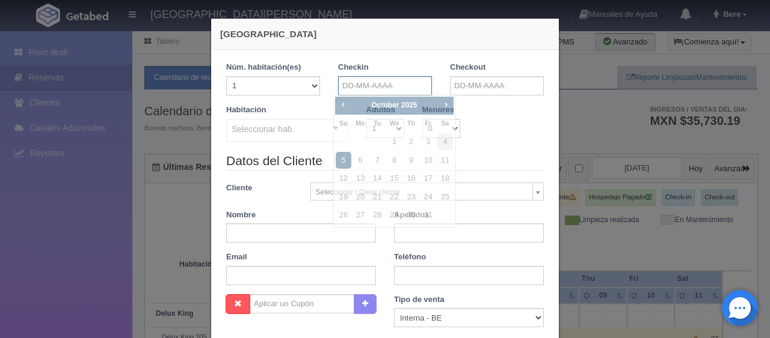
click at [367, 81] on input "text" at bounding box center [385, 85] width 94 height 19
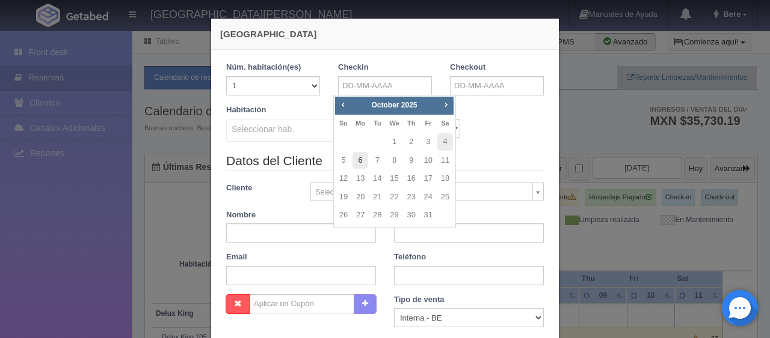
click at [361, 162] on link "6" at bounding box center [360, 160] width 16 height 17
type input "06-10-2025"
checkbox input "false"
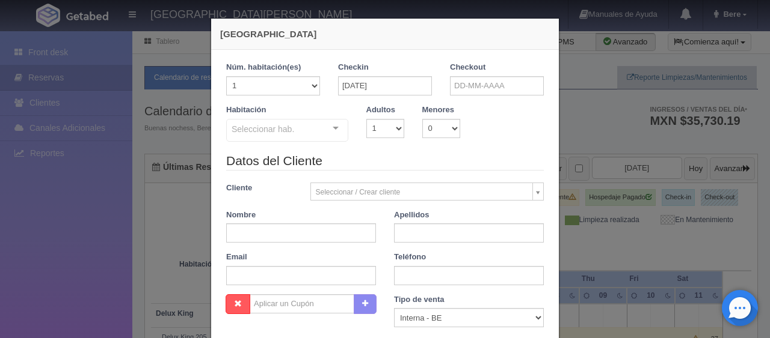
click at [453, 73] on label "Checkout" at bounding box center [467, 67] width 35 height 11
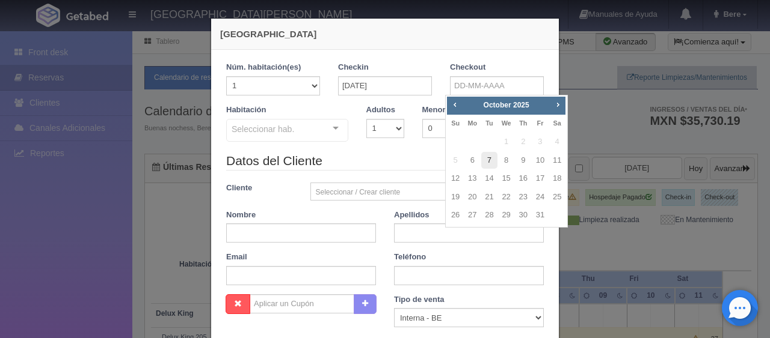
click at [488, 157] on link "7" at bounding box center [489, 160] width 16 height 17
type input "07-10-2025"
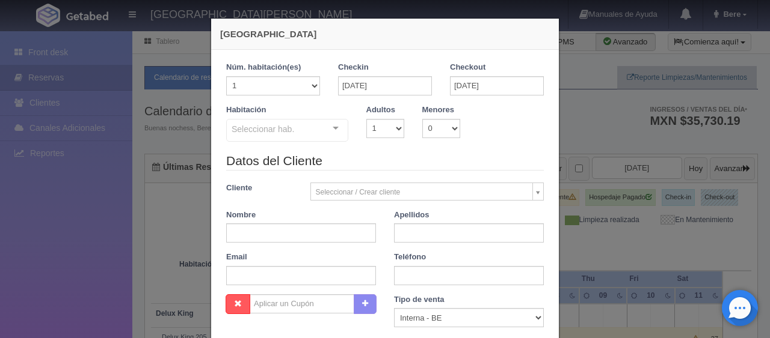
checkbox input "false"
click at [319, 242] on div "Datos del Cliente Cliente Seleccionar / Crear cliente Nuevo Cliente Adriana Nav…" at bounding box center [384, 223] width 335 height 142
paste input "José Pacheco"
type input "José Pacheco"
click at [453, 225] on input "text" at bounding box center [469, 233] width 150 height 19
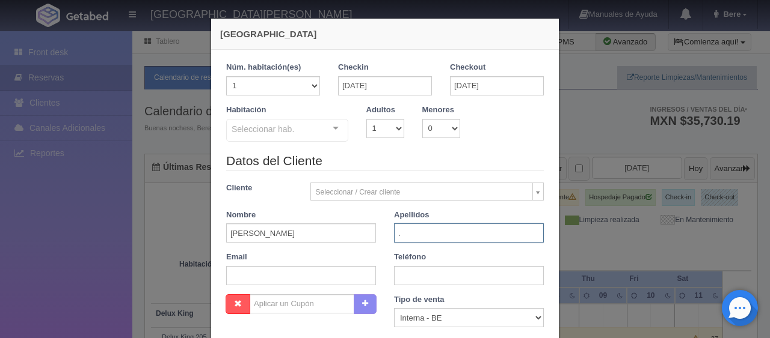
type input "."
click at [402, 289] on div "Datos del Cliente Cliente Seleccionar / Crear cliente Nuevo Cliente Adriana Nav…" at bounding box center [384, 223] width 335 height 142
click at [403, 280] on input "text" at bounding box center [469, 275] width 150 height 19
paste input "1 4085292106"
type input "1 4085292106"
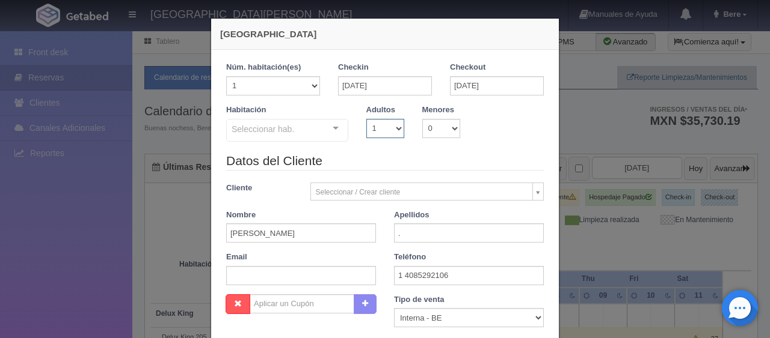
click at [379, 130] on select "1 2 3 4 5 6 7 8 9 10" at bounding box center [385, 128] width 38 height 19
select select "3"
click at [366, 119] on select "1 2 3 4 5 6 7 8 9 10" at bounding box center [385, 128] width 38 height 19
checkbox input "false"
click at [427, 122] on select "0 1 2 3 4 5 6 7 8 9 10" at bounding box center [441, 128] width 38 height 19
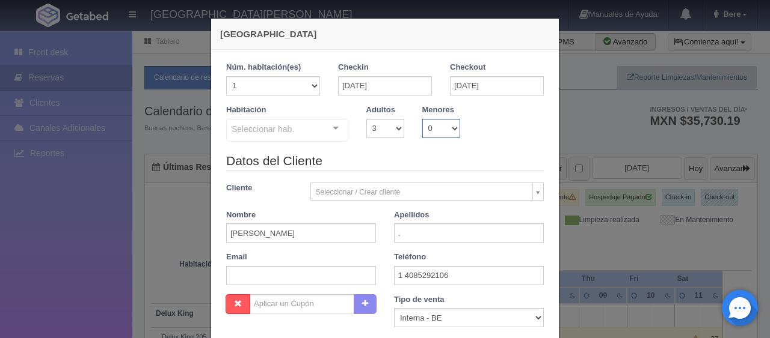
select select "1"
click at [422, 119] on select "0 1 2 3 4 5 6 7 8 9 10" at bounding box center [441, 128] width 38 height 19
checkbox input "false"
click at [477, 129] on select "0 1 2 3 4 5 6 7 8 9 10 11 12 13 14 15 16 17 18" at bounding box center [478, 128] width 19 height 19
select select "9"
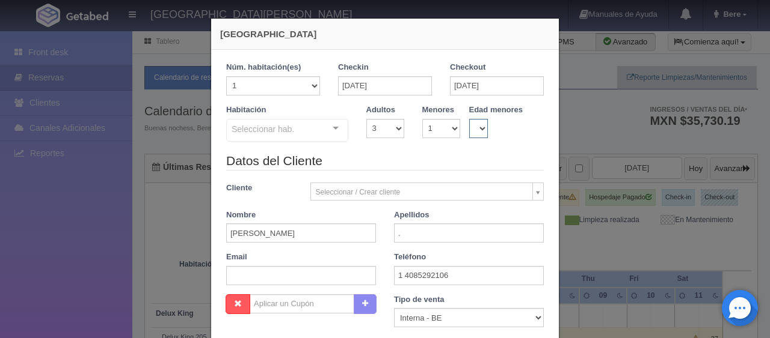
click at [469, 119] on select "0 1 2 3 4 5 6 7 8 9 10 11 12 13 14 15 16 17 18" at bounding box center [478, 128] width 19 height 19
click at [308, 129] on div "Seleccionar hab." at bounding box center [287, 130] width 122 height 23
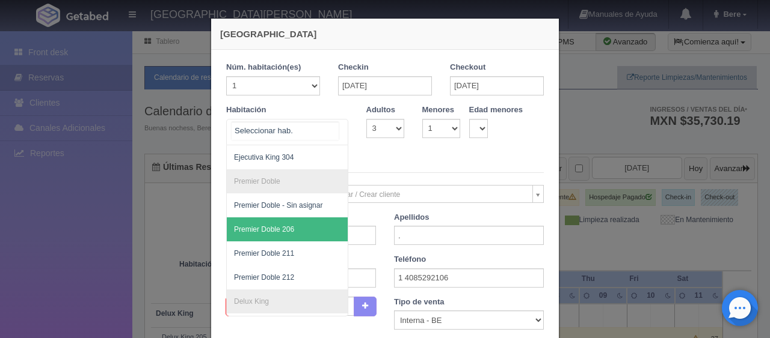
scroll to position [421, 0]
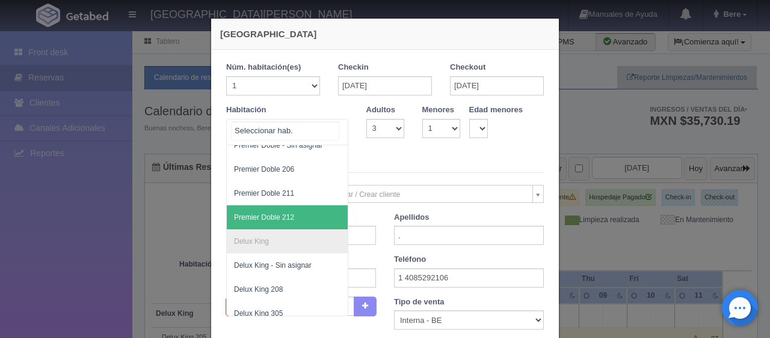
click at [302, 216] on span "Premier Doble 212" at bounding box center [328, 218] width 202 height 24
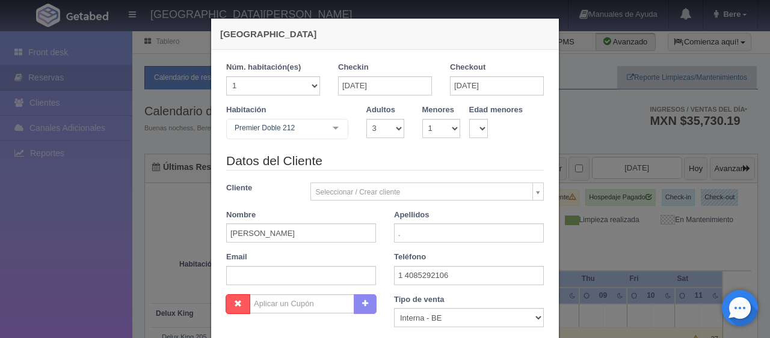
checkbox input "false"
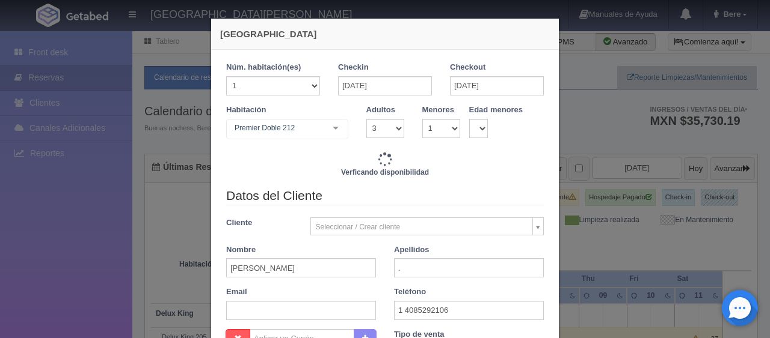
type input "1899.00"
checkbox input "false"
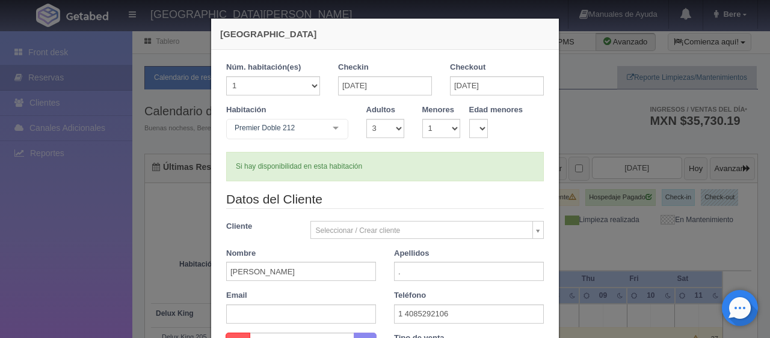
scroll to position [180, 0]
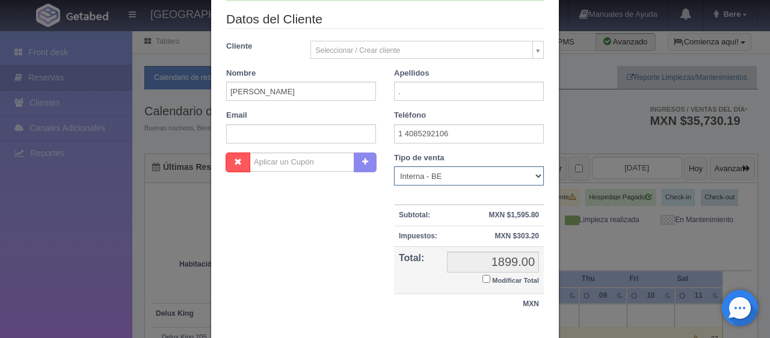
click at [447, 172] on select "Correo Electronico Interna - BE Llamada OTA Externa Otro WALK IN" at bounding box center [469, 176] width 150 height 19
select select "extota"
click at [394, 167] on select "Correo Electronico Interna - BE Llamada OTA Externa Otro WALK IN" at bounding box center [469, 176] width 150 height 19
click at [499, 278] on small "Modificar Total" at bounding box center [515, 280] width 47 height 7
click at [490, 278] on input "Modificar Total" at bounding box center [486, 279] width 8 height 8
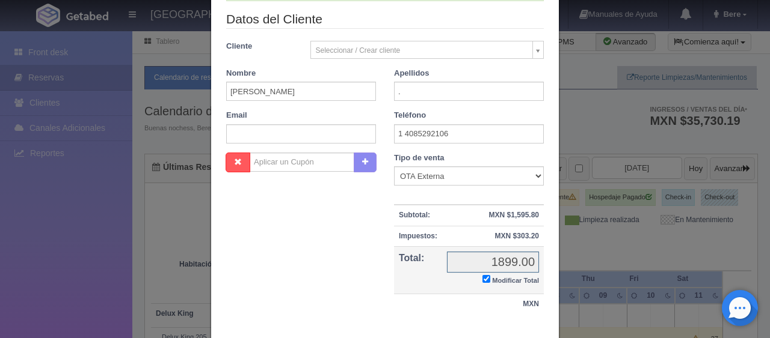
checkbox input "true"
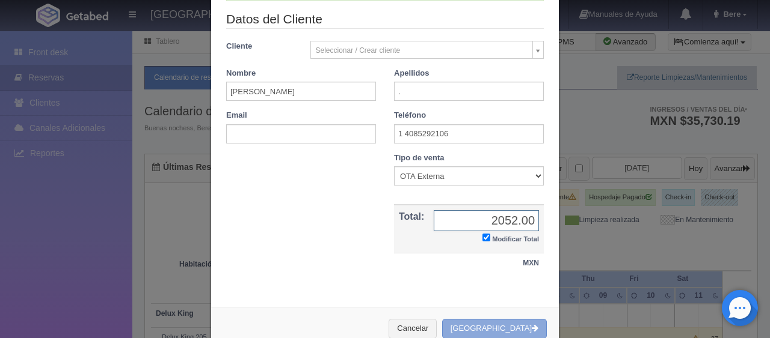
type input "2052.00"
click at [506, 329] on button "[GEOGRAPHIC_DATA]" at bounding box center [494, 329] width 105 height 20
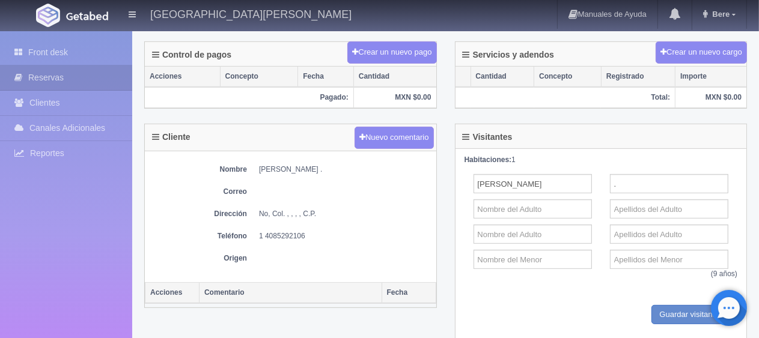
scroll to position [421, 0]
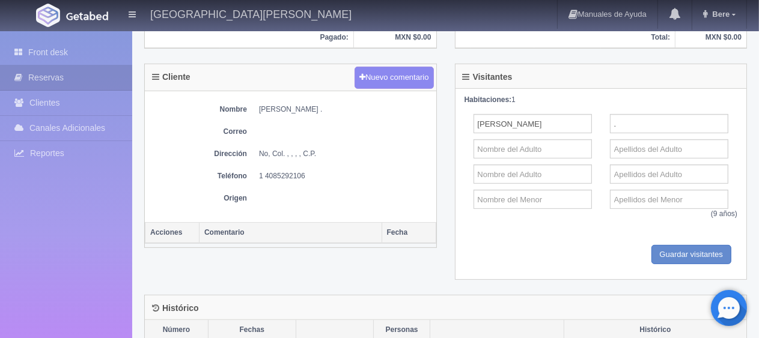
drag, startPoint x: 309, startPoint y: 171, endPoint x: 257, endPoint y: 164, distance: 52.3
click at [257, 164] on div "Nombre [PERSON_NAME] . Correo Dirección No, Col. , , , , C.P. Teléfono [PHONE_N…" at bounding box center [291, 156] width 292 height 131
copy dd "1 4085292106"
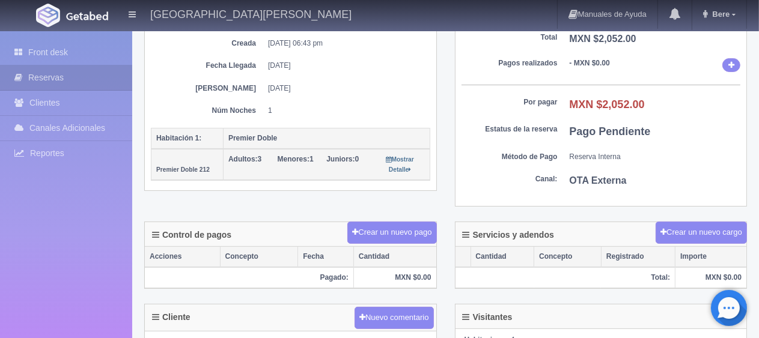
scroll to position [0, 0]
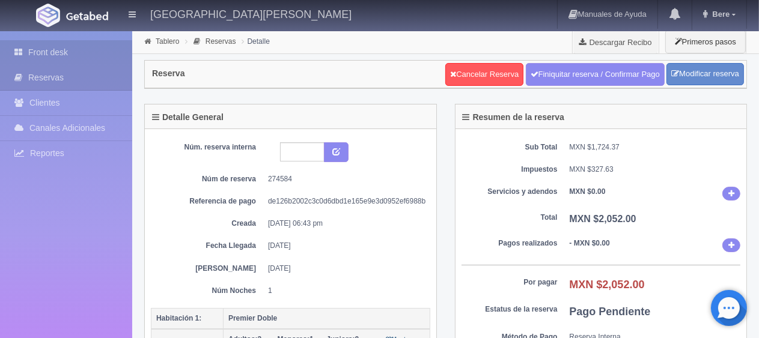
click at [82, 59] on link "Front desk" at bounding box center [66, 52] width 132 height 25
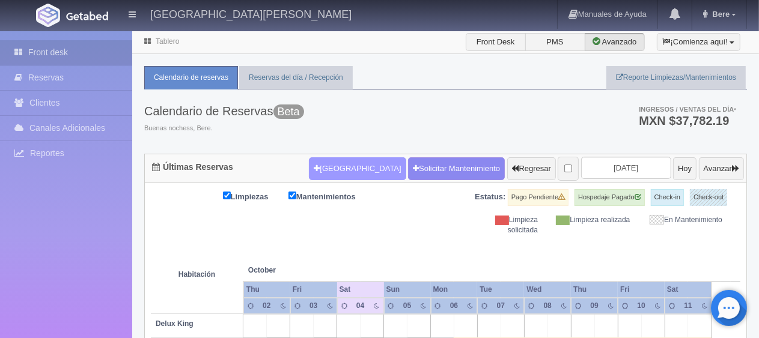
click at [344, 163] on button "[GEOGRAPHIC_DATA]" at bounding box center [357, 169] width 97 height 23
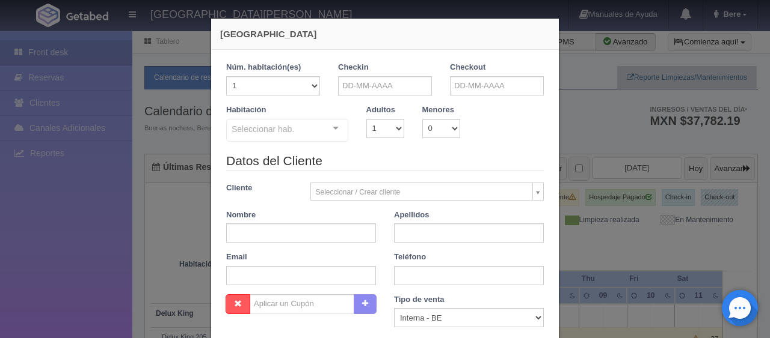
checkbox input "false"
click at [361, 86] on input "text" at bounding box center [385, 85] width 94 height 19
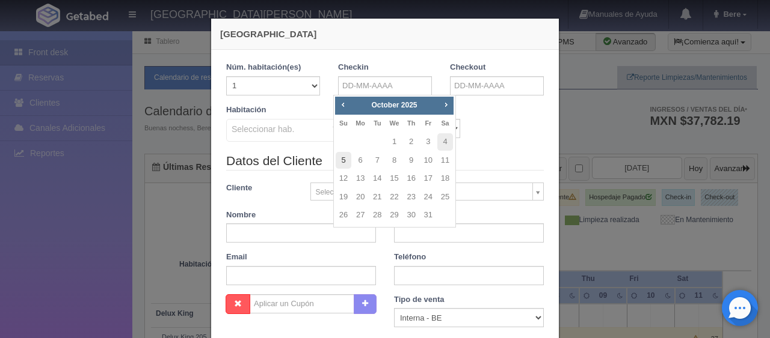
click at [339, 163] on link "5" at bounding box center [343, 160] width 16 height 17
type input "05-10-2025"
checkbox input "false"
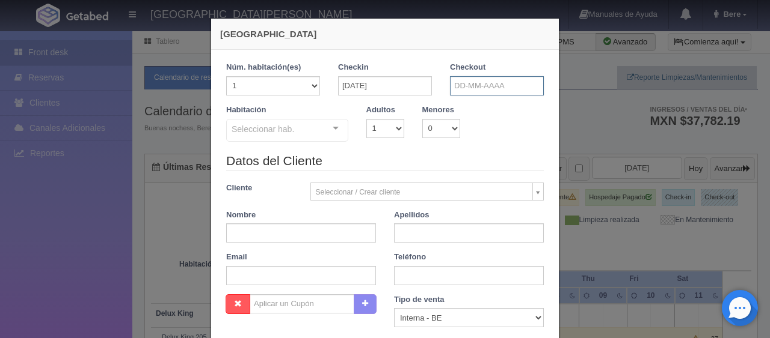
click at [463, 88] on input "text" at bounding box center [497, 85] width 94 height 19
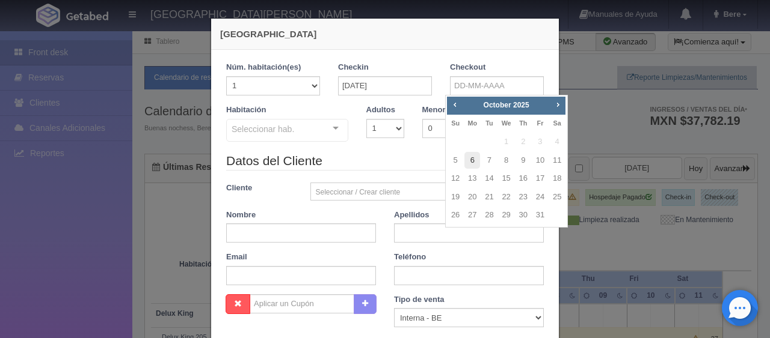
click at [467, 160] on link "6" at bounding box center [472, 160] width 16 height 17
type input "06-10-2025"
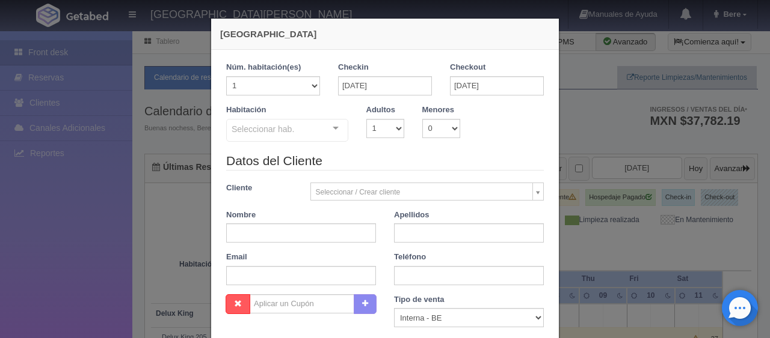
checkbox input "false"
click at [384, 132] on select "1 2 3 4 5 6 7 8 9 10" at bounding box center [385, 128] width 38 height 19
select select "3"
click at [366, 119] on select "1 2 3 4 5 6 7 8 9 10" at bounding box center [385, 128] width 38 height 19
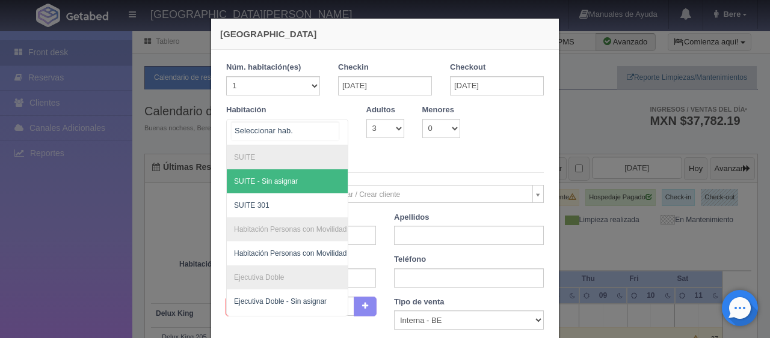
click at [319, 132] on div "SUITE SUITE - Sin asignar SUITE 301 Habitación Personas con Movilidad Reducida …" at bounding box center [287, 132] width 122 height 26
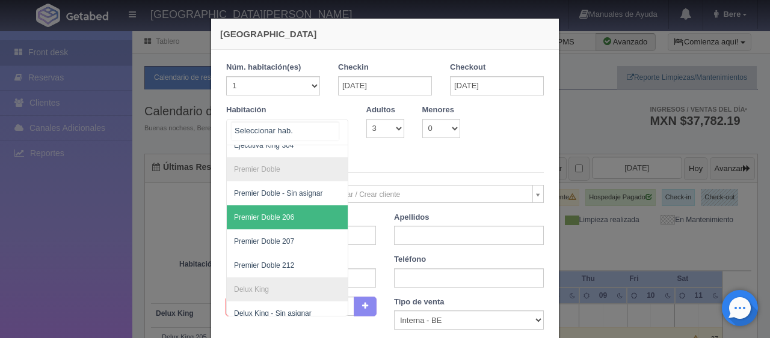
scroll to position [481, 0]
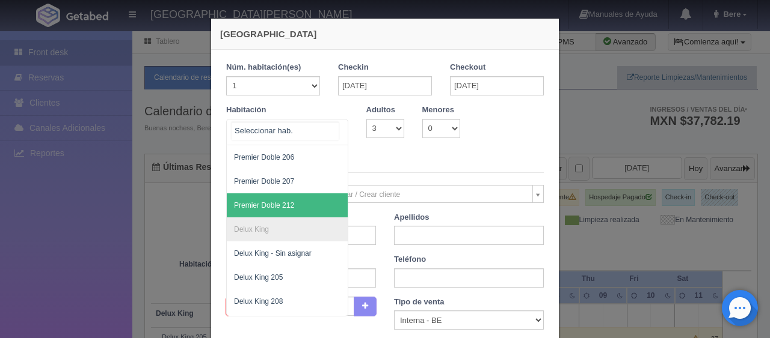
click at [310, 210] on span "Premier Doble 212" at bounding box center [328, 206] width 202 height 24
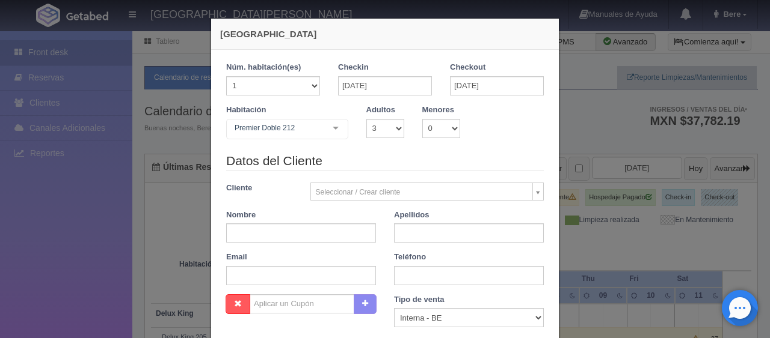
checkbox input "false"
click at [296, 243] on input "text" at bounding box center [301, 233] width 150 height 19
click at [292, 243] on input "text" at bounding box center [301, 233] width 150 height 19
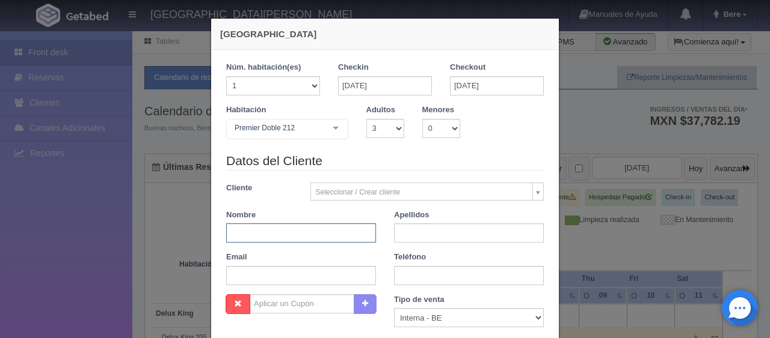
click at [287, 243] on input "text" at bounding box center [301, 233] width 150 height 19
click at [295, 243] on input "text" at bounding box center [301, 233] width 150 height 19
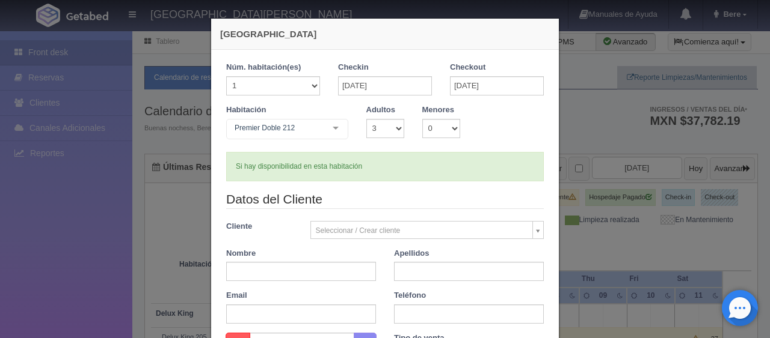
type input "1899.00"
checkbox input "false"
click at [370, 86] on input "05-10-2025" at bounding box center [385, 85] width 94 height 19
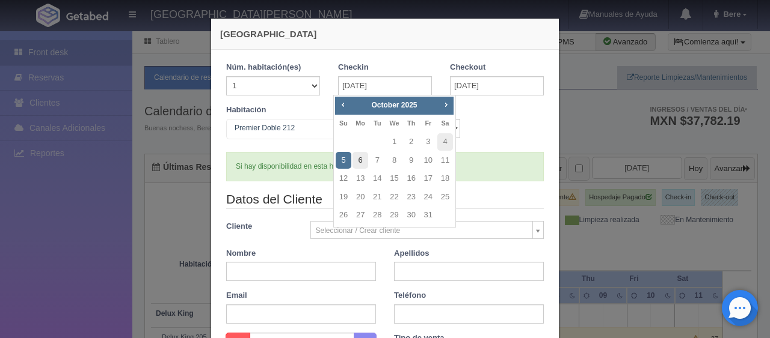
click at [365, 160] on link "6" at bounding box center [360, 160] width 16 height 17
type input "06-10-2025"
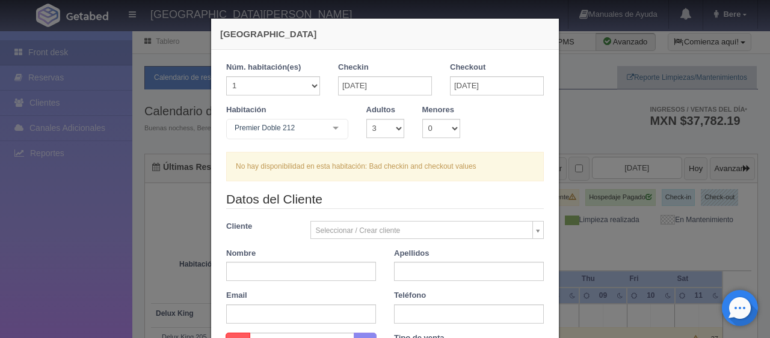
checkbox input "false"
click at [433, 85] on div "Checkin 06-10-2025" at bounding box center [385, 83] width 112 height 43
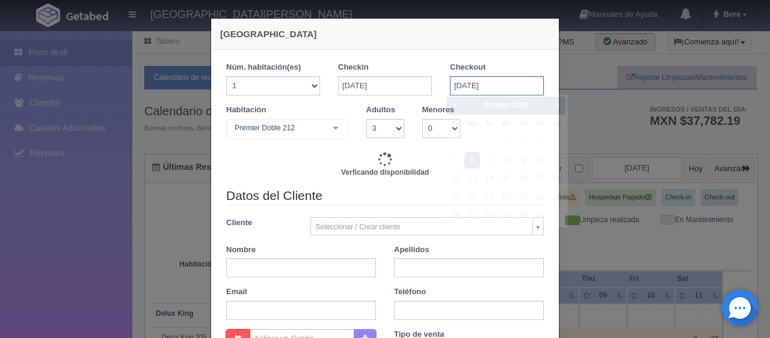
click at [450, 84] on input "06-10-2025" at bounding box center [497, 85] width 94 height 19
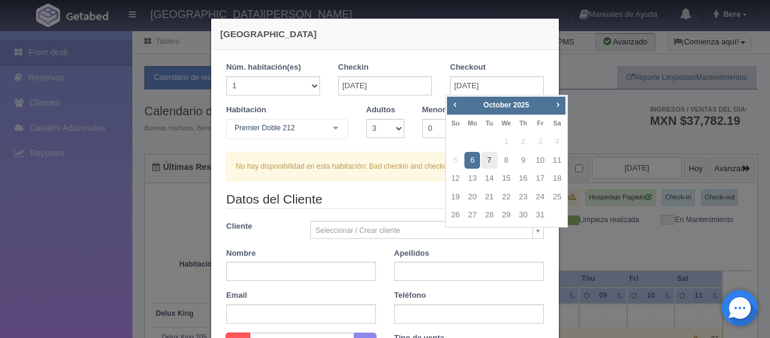
click at [487, 160] on link "7" at bounding box center [489, 160] width 16 height 17
type input "07-10-2025"
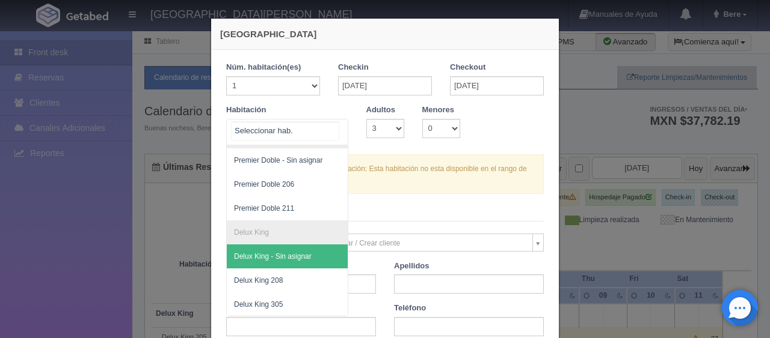
scroll to position [416, 0]
click at [320, 138] on div at bounding box center [287, 132] width 122 height 26
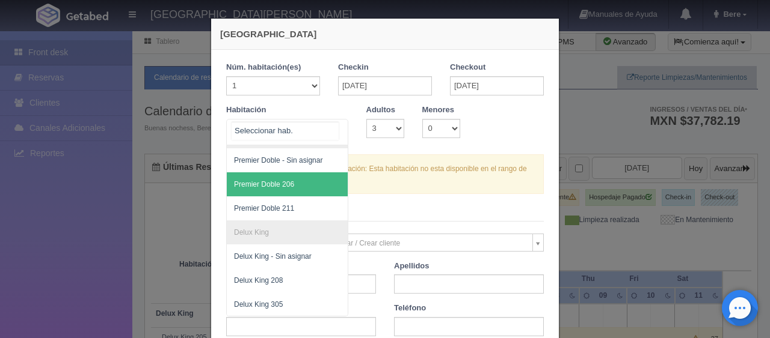
click at [304, 177] on span "Premier Doble 206" at bounding box center [328, 185] width 202 height 24
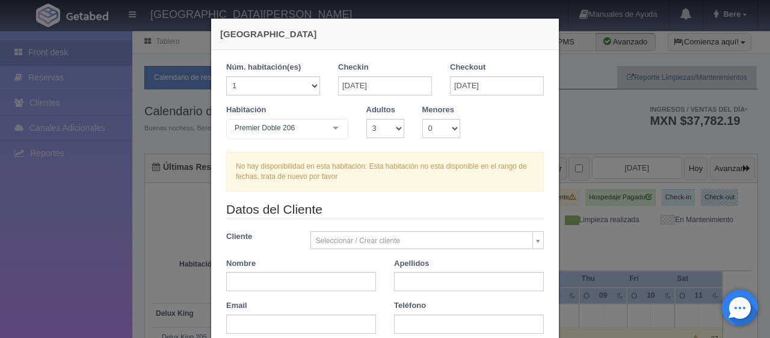
checkbox input "false"
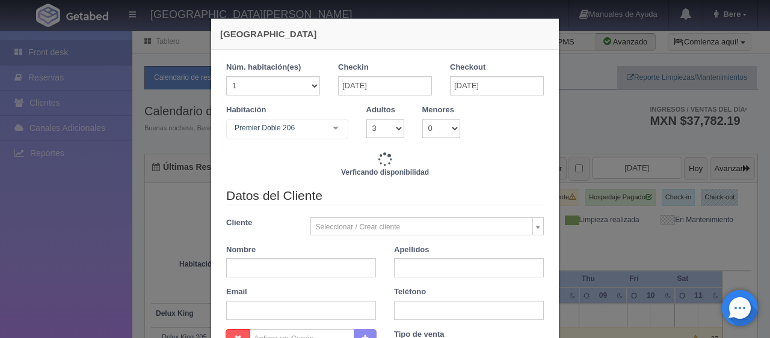
type input "1899.00"
checkbox input "false"
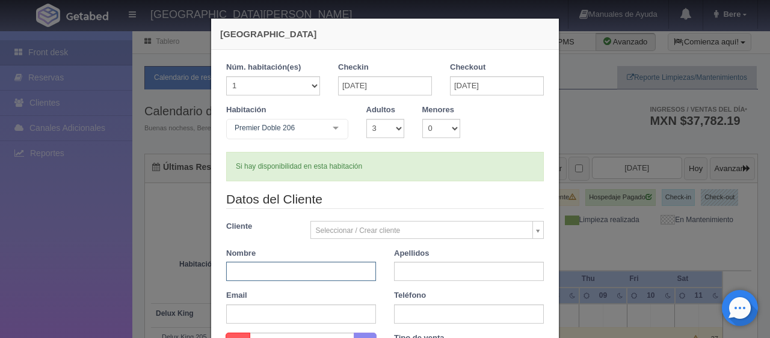
click at [358, 268] on input "text" at bounding box center [301, 271] width 150 height 19
type input "[PERSON_NAME]"
click at [419, 261] on div "Apellidos" at bounding box center [469, 265] width 168 height 34
click at [420, 268] on input "text" at bounding box center [469, 271] width 150 height 19
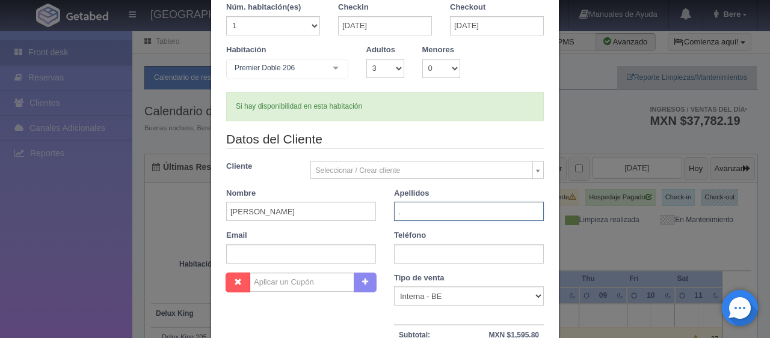
type input "."
click at [419, 265] on div "Datos del Cliente Cliente Seleccionar / Crear cliente Nuevo Cliente Adriana Nav…" at bounding box center [384, 201] width 335 height 142
click at [423, 296] on select "Correo Electronico Interna - BE Llamada OTA Externa Otro WALK IN" at bounding box center [469, 296] width 150 height 19
select select "extota"
click at [394, 287] on select "Correo Electronico Interna - BE Llamada OTA Externa Otro WALK IN" at bounding box center [469, 296] width 150 height 19
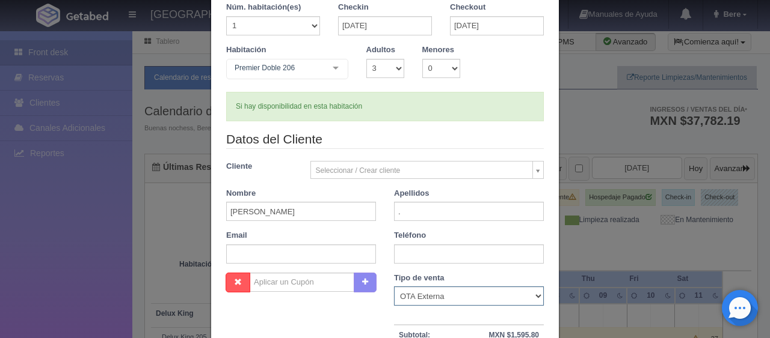
scroll to position [180, 0]
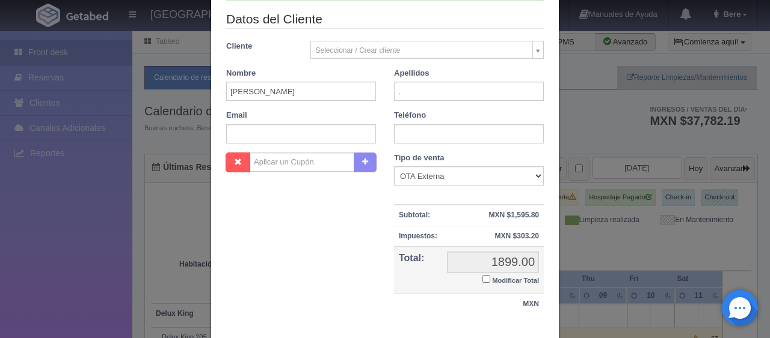
click at [492, 280] on small "Modificar Total" at bounding box center [515, 280] width 47 height 7
click at [486, 280] on input "Modificar Total" at bounding box center [486, 279] width 8 height 8
checkbox input "true"
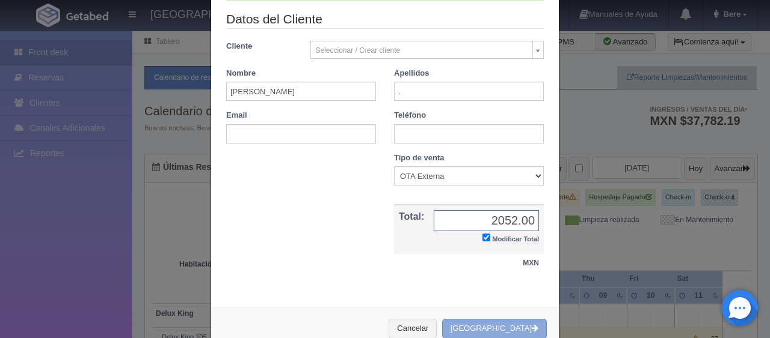
type input "2052.00"
click at [504, 322] on button "[GEOGRAPHIC_DATA]" at bounding box center [494, 329] width 105 height 20
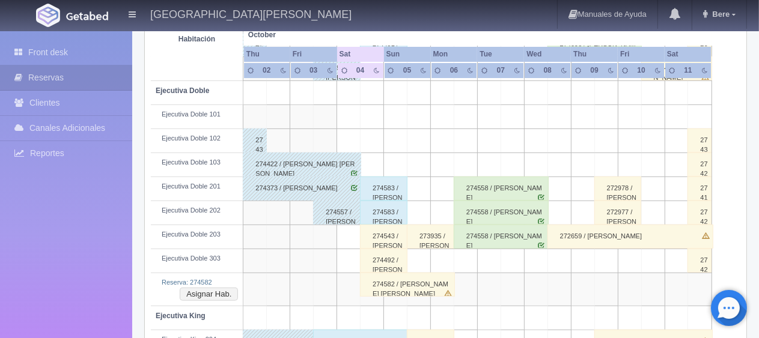
scroll to position [450, 0]
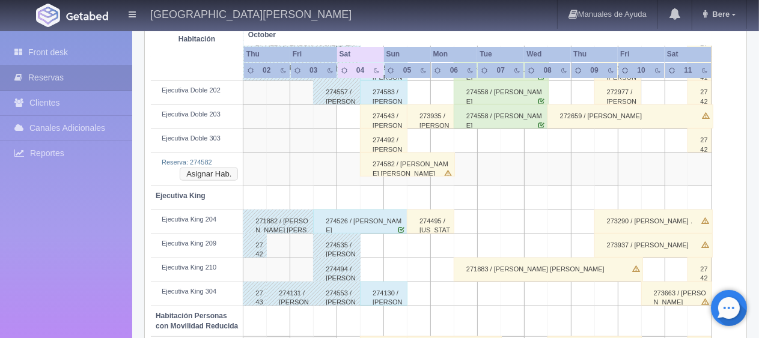
click at [224, 168] on button "Asignar Hab." at bounding box center [209, 174] width 58 height 13
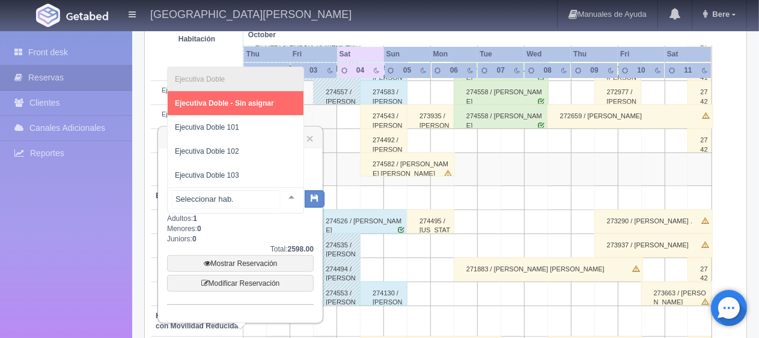
click at [287, 198] on div at bounding box center [292, 197] width 24 height 18
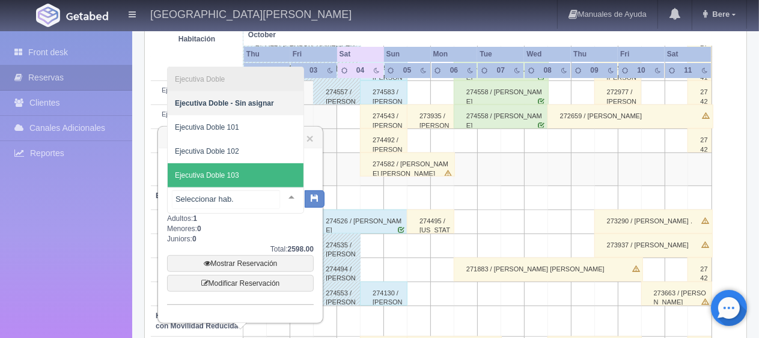
click at [243, 176] on span "Ejecutiva Doble 103" at bounding box center [236, 176] width 136 height 24
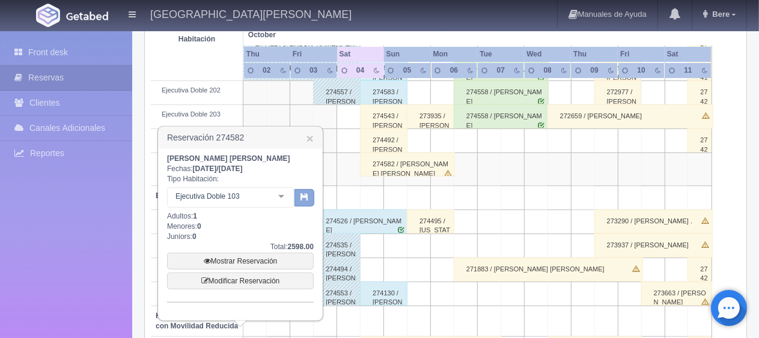
click at [303, 203] on button "button" at bounding box center [305, 198] width 20 height 18
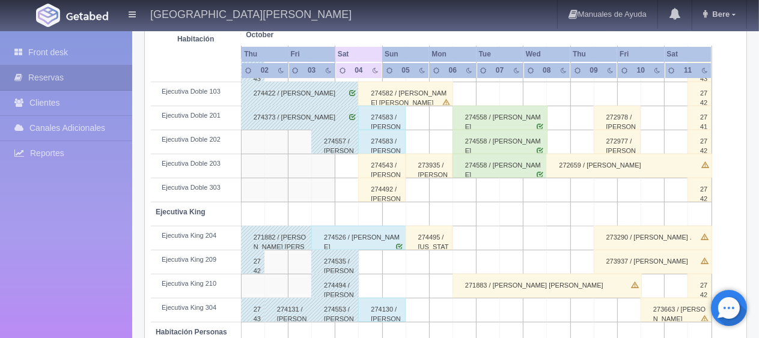
scroll to position [280, 0]
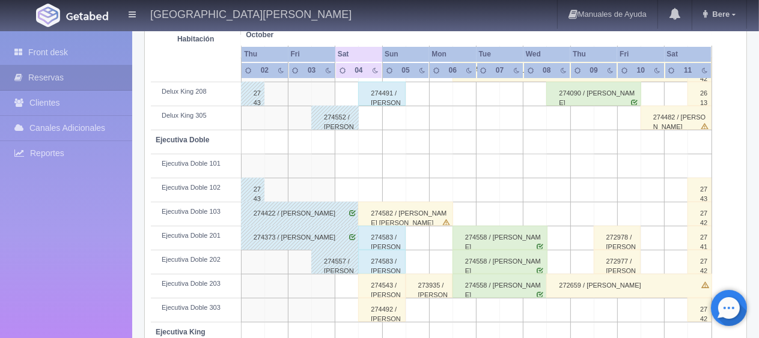
click at [388, 215] on div "274582 / [PERSON_NAME] [PERSON_NAME]" at bounding box center [405, 214] width 95 height 24
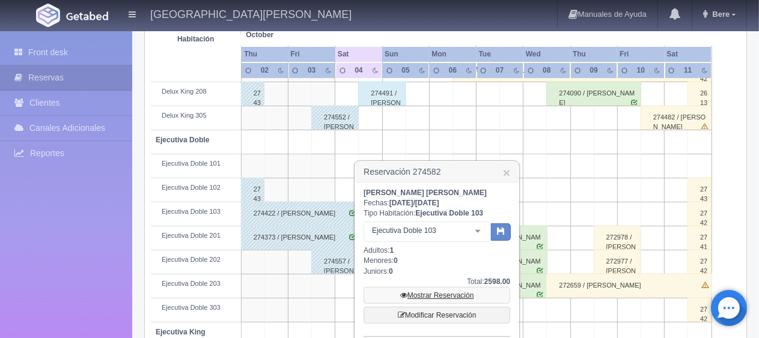
click at [429, 297] on link "Mostrar Reservación" at bounding box center [437, 295] width 147 height 17
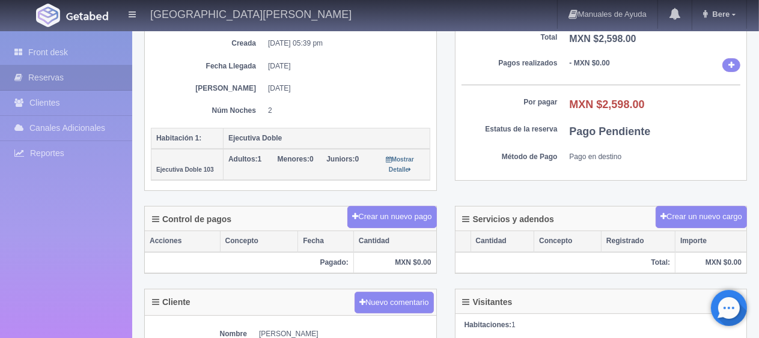
scroll to position [301, 0]
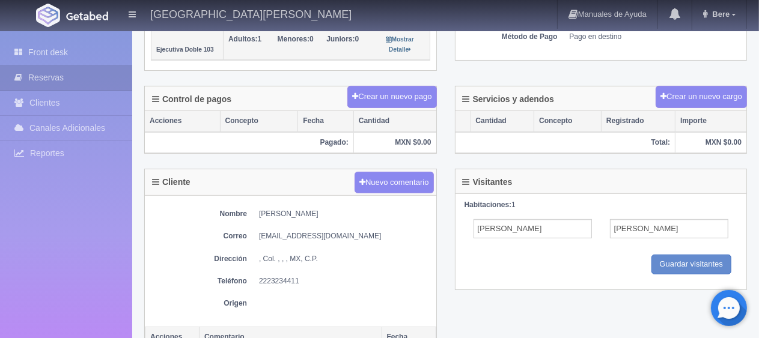
drag, startPoint x: 363, startPoint y: 207, endPoint x: 255, endPoint y: 203, distance: 108.3
click at [255, 203] on div "Nombre [PERSON_NAME] [EMAIL_ADDRESS][DOMAIN_NAME] Dirección , Col. , , , MX, C.…" at bounding box center [291, 261] width 292 height 131
copy dd "[PERSON_NAME]"
drag, startPoint x: 296, startPoint y: 273, endPoint x: 245, endPoint y: 278, distance: 51.9
click at [245, 278] on dl "Teléfono [PHONE_NUMBER]" at bounding box center [291, 282] width 280 height 10
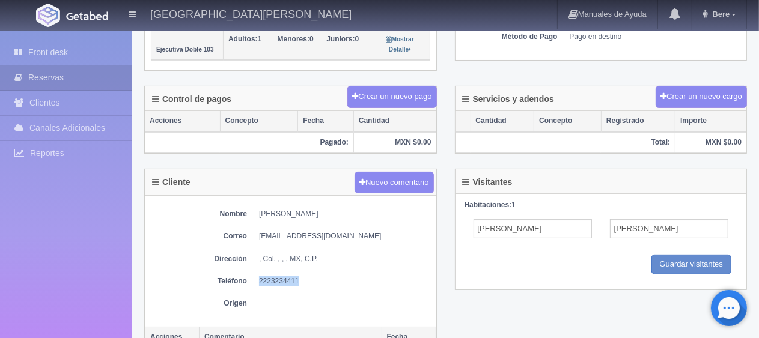
copy dl "Teléfono [PHONE_NUMBER]"
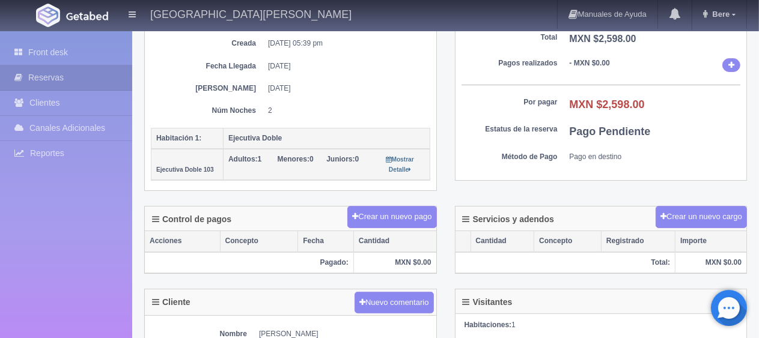
scroll to position [0, 0]
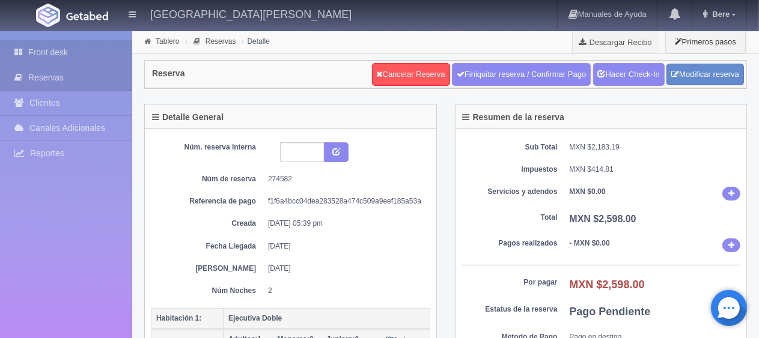
click at [73, 52] on link "Front desk" at bounding box center [66, 52] width 132 height 25
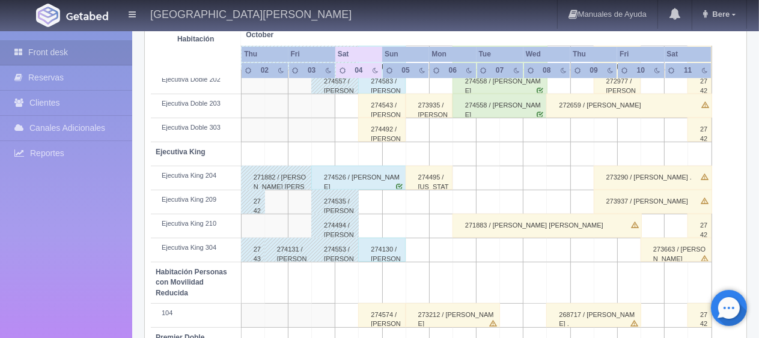
scroll to position [340, 0]
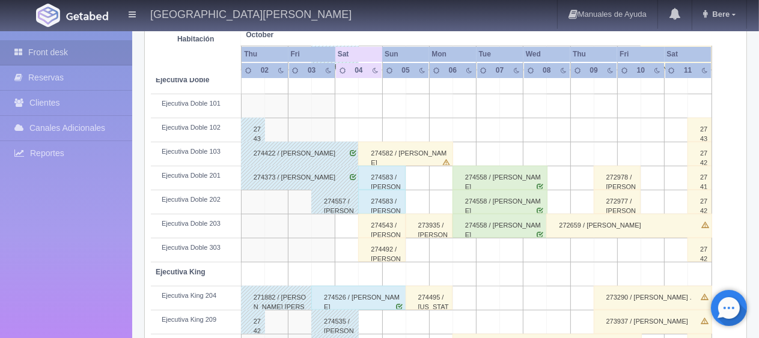
click at [373, 251] on div "274492 / Salvador Mora" at bounding box center [381, 250] width 47 height 24
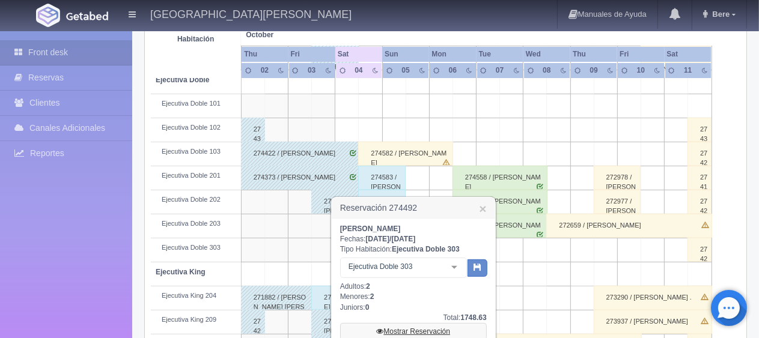
click at [404, 328] on link "Mostrar Reservación" at bounding box center [413, 331] width 147 height 17
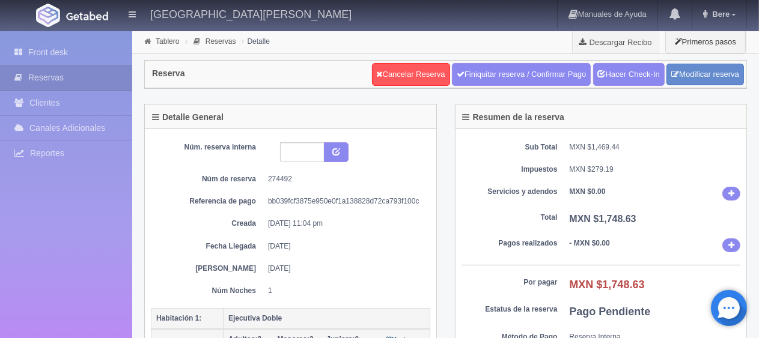
scroll to position [120, 0]
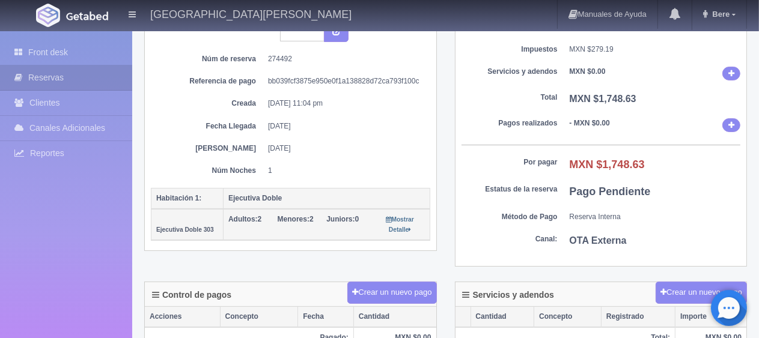
click at [183, 275] on div "Detalle General Núm. reserva interna Núm de reserva 274492 Referencia de pago b…" at bounding box center [445, 133] width 621 height 299
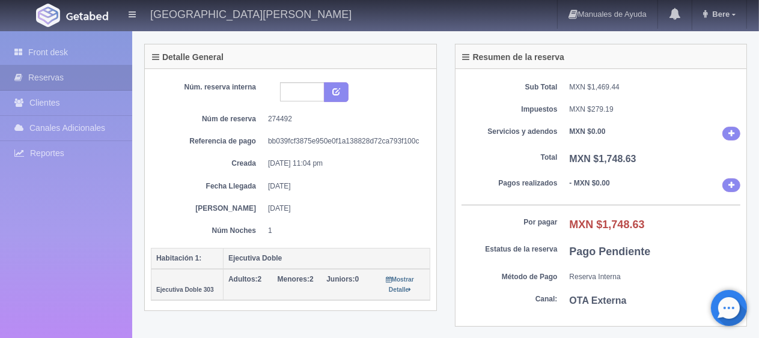
scroll to position [0, 0]
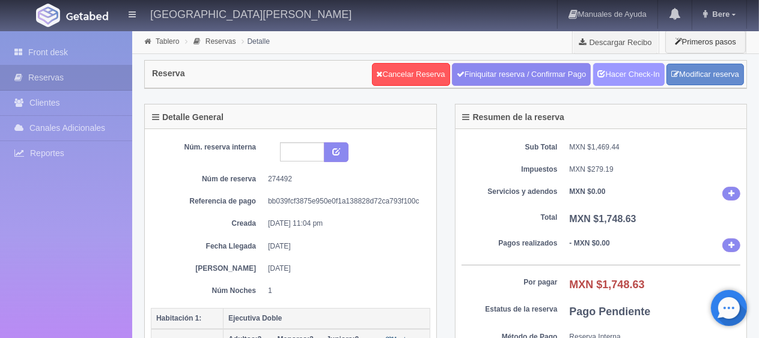
click at [603, 76] on link "Hacer Check-In" at bounding box center [629, 74] width 72 height 23
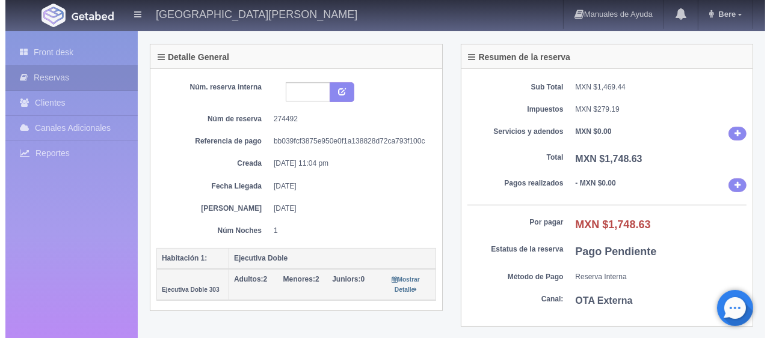
scroll to position [180, 0]
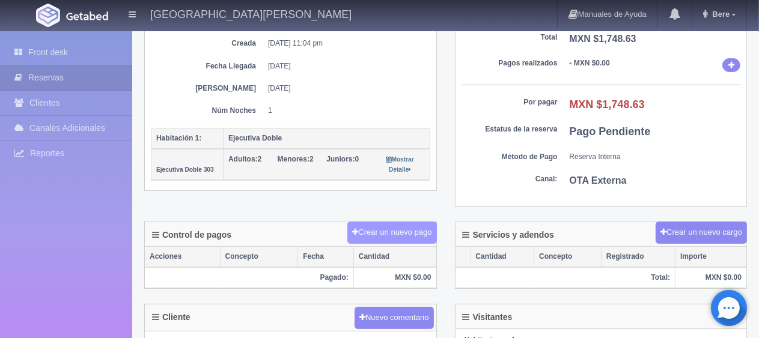
click at [369, 231] on button "Crear un nuevo pago" at bounding box center [391, 233] width 89 height 22
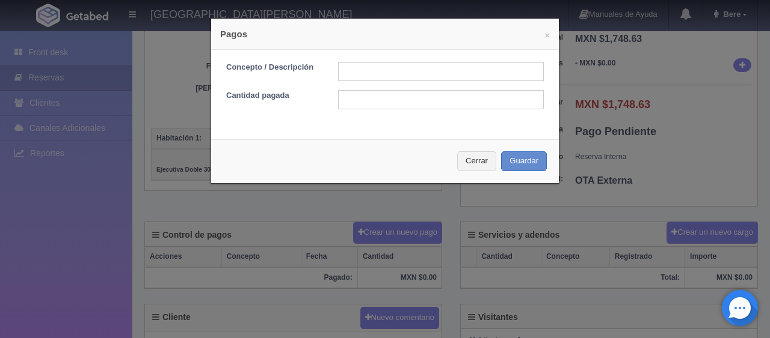
drag, startPoint x: 362, startPoint y: 57, endPoint x: 362, endPoint y: 64, distance: 7.2
click at [362, 59] on div "Concepto / Descripción Cantidad pagada" at bounding box center [384, 90] width 347 height 81
click at [363, 70] on input "text" at bounding box center [441, 71] width 206 height 19
drag, startPoint x: 378, startPoint y: 133, endPoint x: 363, endPoint y: 68, distance: 67.1
click at [363, 68] on input "text" at bounding box center [441, 71] width 206 height 19
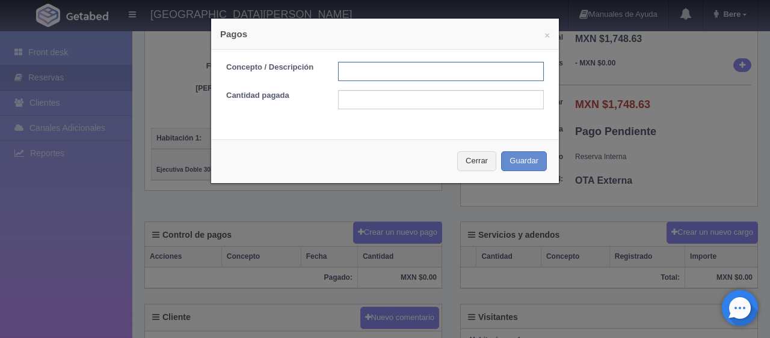
type input "Total Tarjeta"
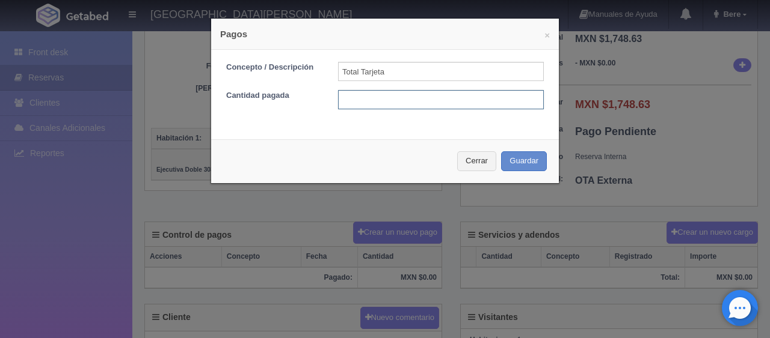
click at [400, 102] on input "text" at bounding box center [441, 99] width 206 height 19
type input "1748.63"
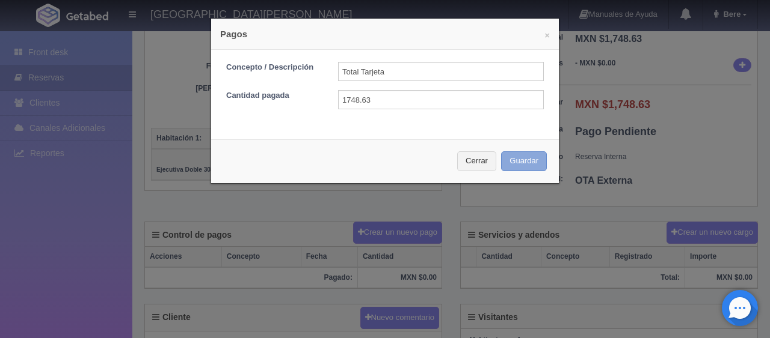
click at [512, 167] on button "Guardar" at bounding box center [524, 161] width 46 height 20
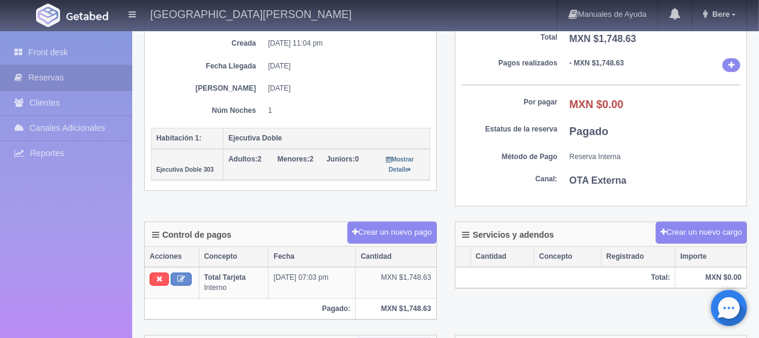
scroll to position [180, 0]
click at [97, 52] on link "Front desk" at bounding box center [66, 52] width 132 height 25
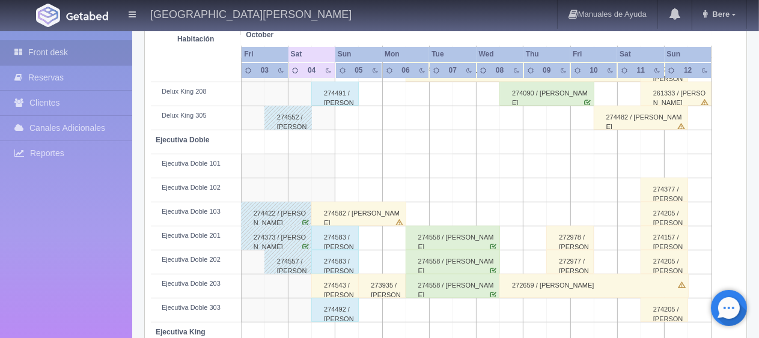
scroll to position [160, 0]
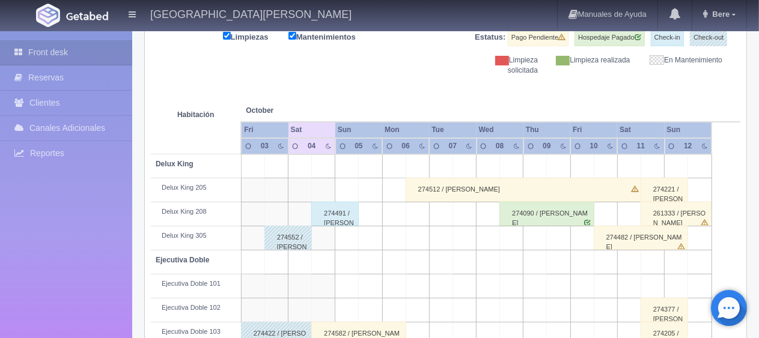
click at [324, 218] on div "274491 / [PERSON_NAME]" at bounding box center [334, 214] width 47 height 24
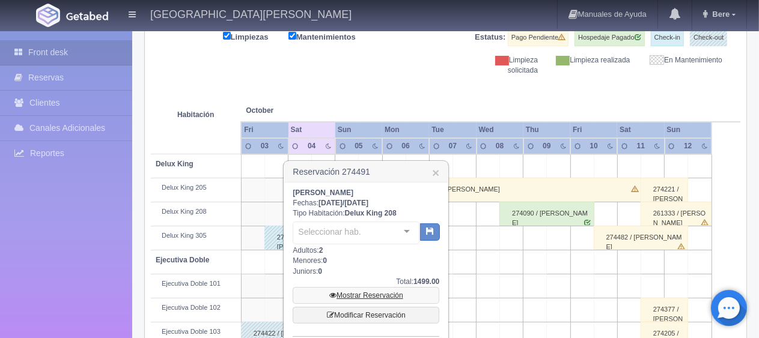
scroll to position [280, 0]
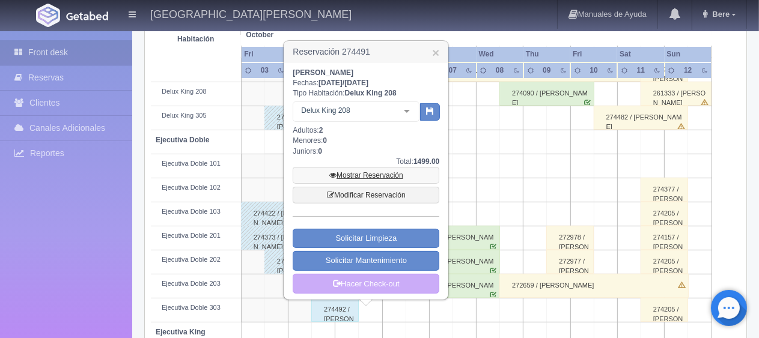
click at [372, 177] on link "Mostrar Reservación" at bounding box center [366, 175] width 147 height 17
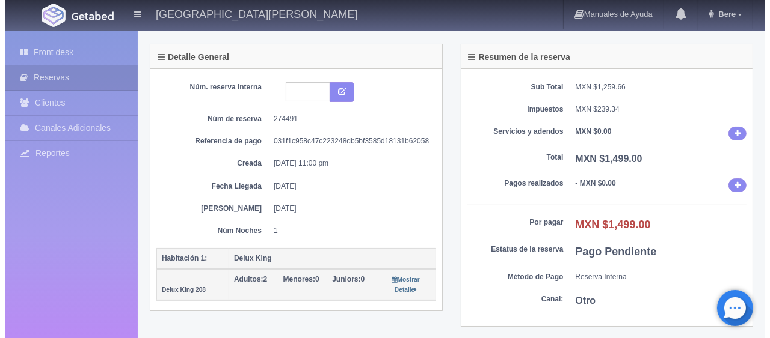
scroll to position [180, 0]
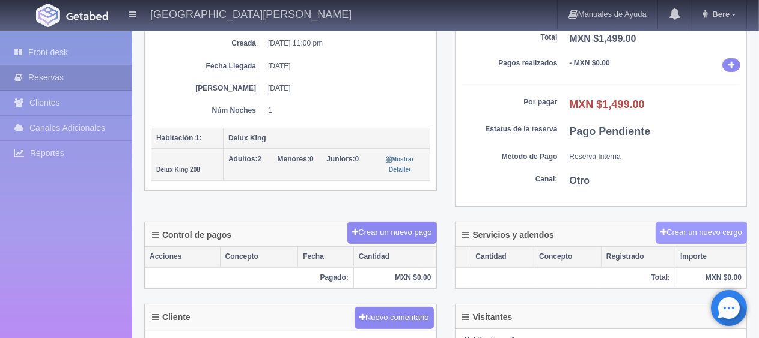
click at [721, 234] on button "Crear un nuevo cargo" at bounding box center [701, 233] width 91 height 22
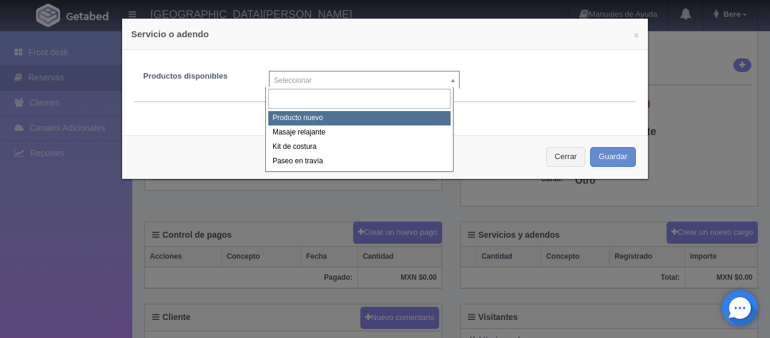
drag, startPoint x: 399, startPoint y: 78, endPoint x: 390, endPoint y: 90, distance: 15.4
click at [399, 78] on body "[GEOGRAPHIC_DATA][PERSON_NAME] Manuales de Ayuda Actualizaciones recientes Bere…" at bounding box center [385, 235] width 770 height 771
select select "0"
type input "1"
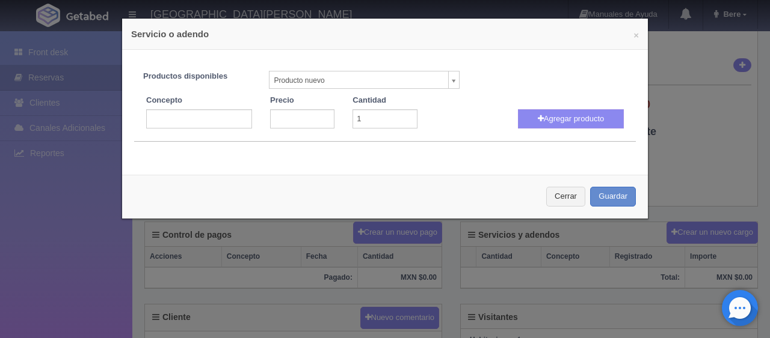
click at [224, 129] on div "Productos disponibles Producto nuevo Producto nuevo Masaje relajante Kit de cos…" at bounding box center [384, 102] width 501 height 80
click at [224, 122] on input "text" at bounding box center [199, 118] width 106 height 19
type input "persona extra"
click at [270, 120] on input "number" at bounding box center [302, 118] width 64 height 19
type input "200"
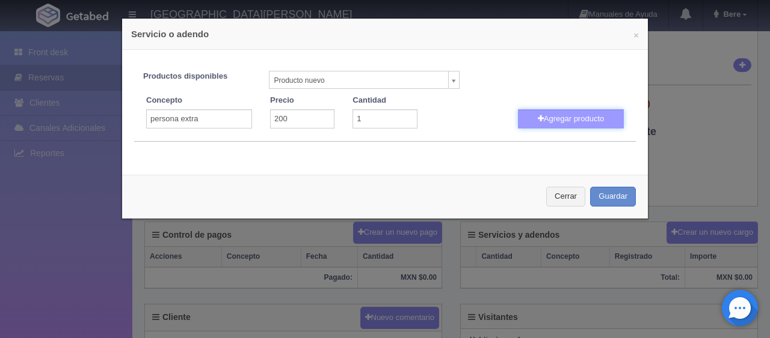
click at [538, 123] on button "Agregar producto" at bounding box center [571, 118] width 106 height 19
select select
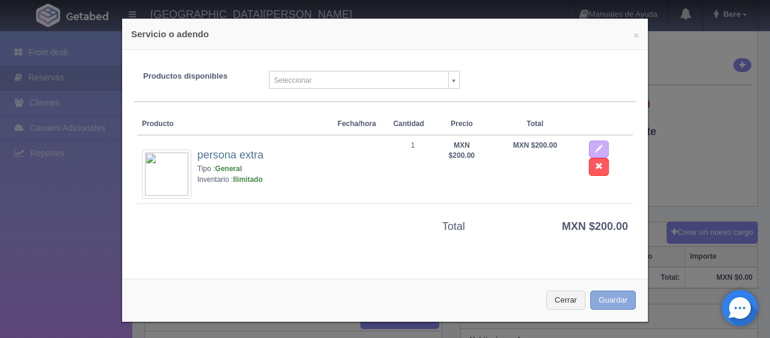
click at [601, 293] on button "Guardar" at bounding box center [613, 301] width 46 height 20
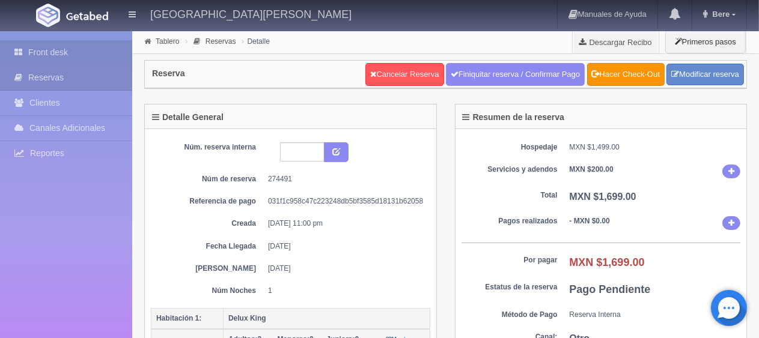
click at [58, 51] on link "Front desk" at bounding box center [66, 52] width 132 height 25
